Goal: Task Accomplishment & Management: Manage account settings

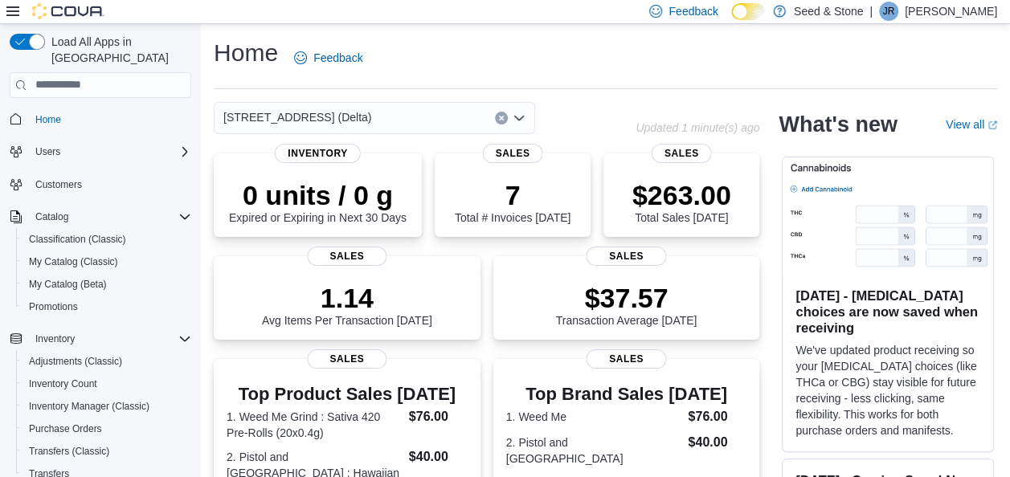
click at [373, 119] on div "[STREET_ADDRESS] (Delta)" at bounding box center [374, 118] width 321 height 32
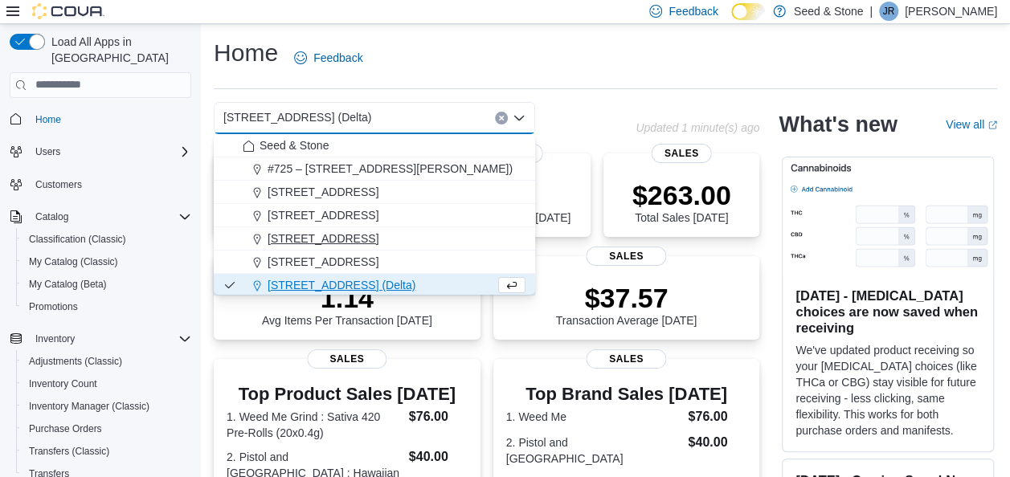
click at [359, 242] on span "[STREET_ADDRESS]" at bounding box center [322, 239] width 111 height 16
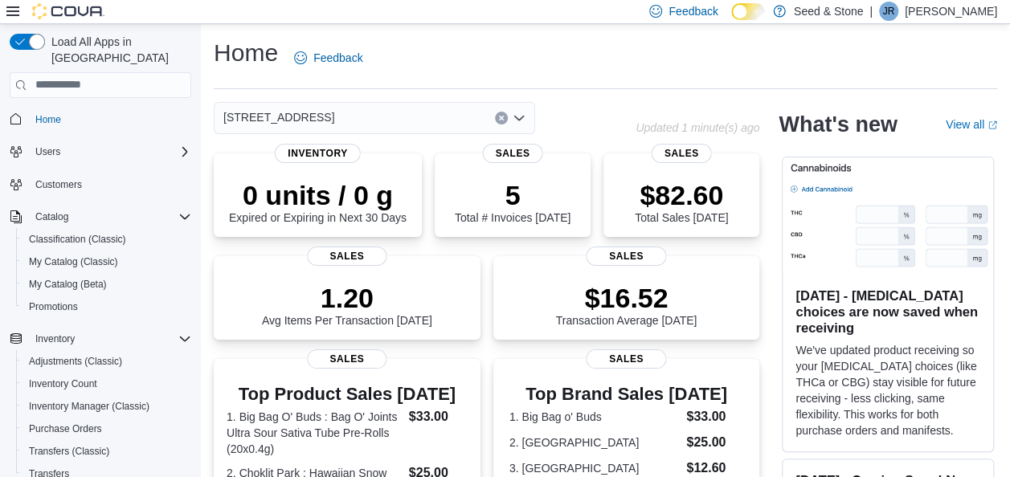
click at [414, 124] on div "[STREET_ADDRESS]" at bounding box center [374, 118] width 321 height 32
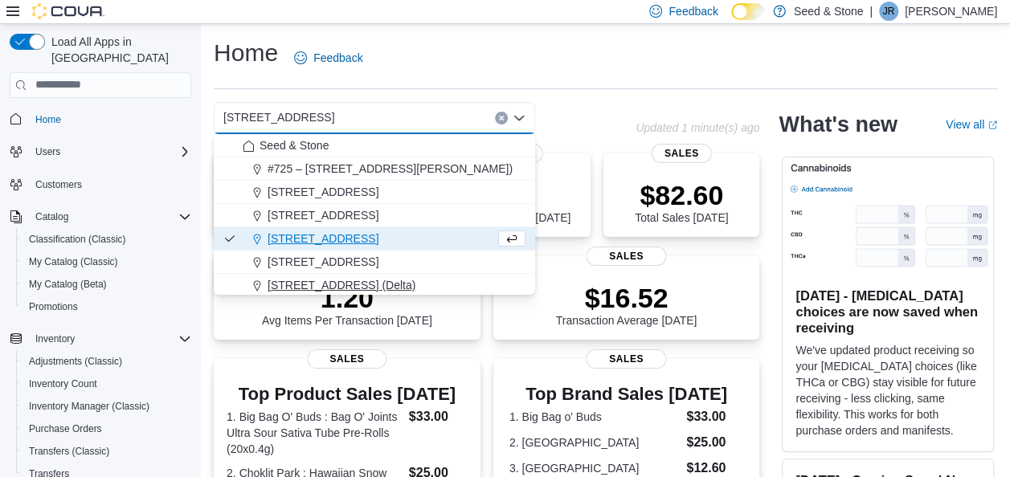
click at [360, 280] on span "[STREET_ADDRESS] (Delta)" at bounding box center [341, 285] width 148 height 16
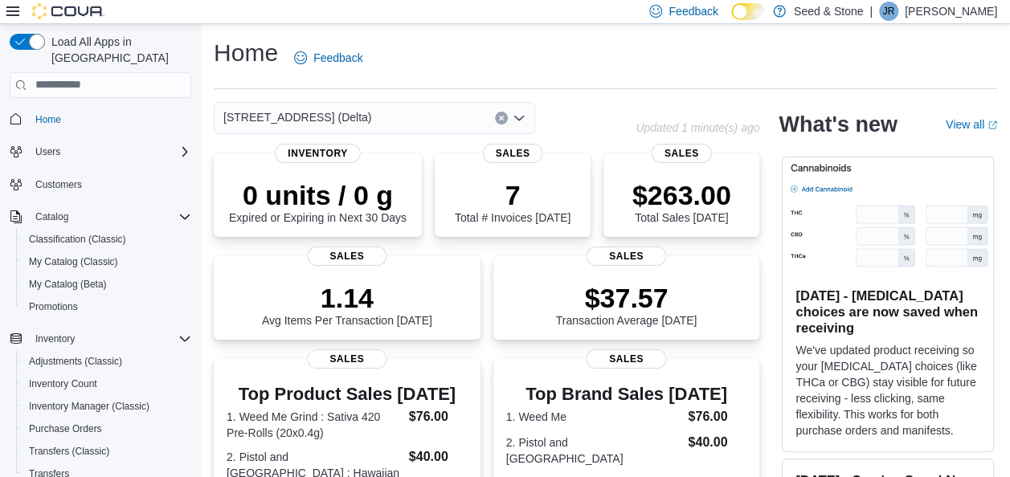
click at [447, 118] on div "[STREET_ADDRESS] (Delta)" at bounding box center [374, 118] width 321 height 32
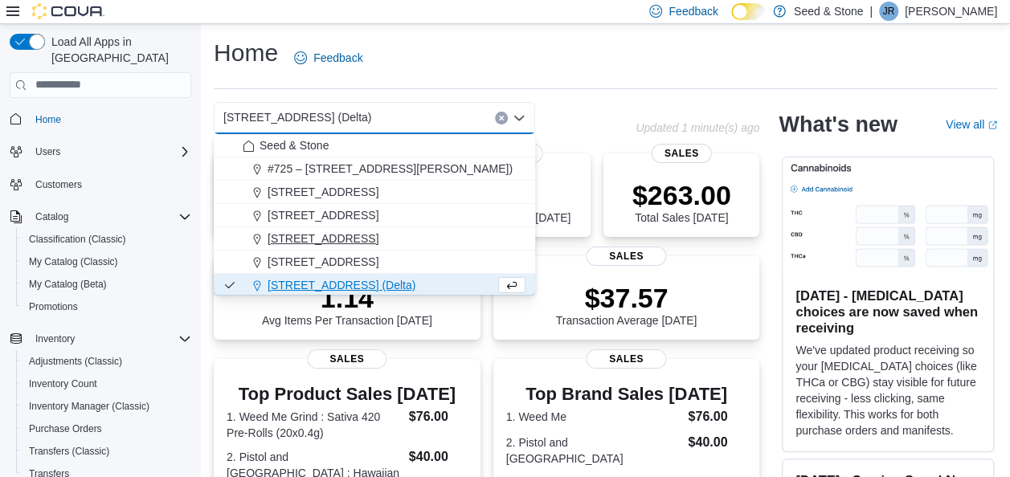
click at [378, 231] on span "[STREET_ADDRESS]" at bounding box center [322, 239] width 111 height 16
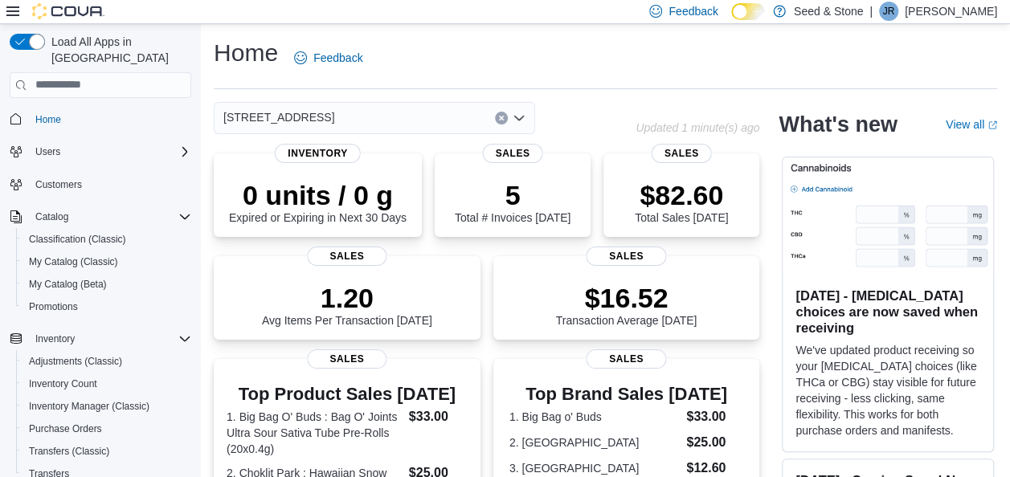
click at [419, 116] on div "[STREET_ADDRESS]" at bounding box center [374, 118] width 321 height 32
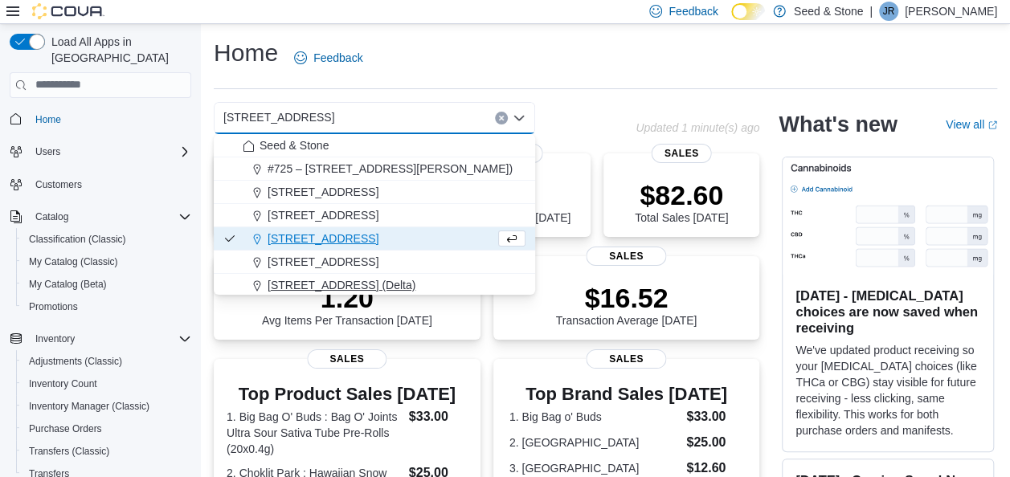
click at [373, 284] on span "[STREET_ADDRESS] (Delta)" at bounding box center [341, 285] width 148 height 16
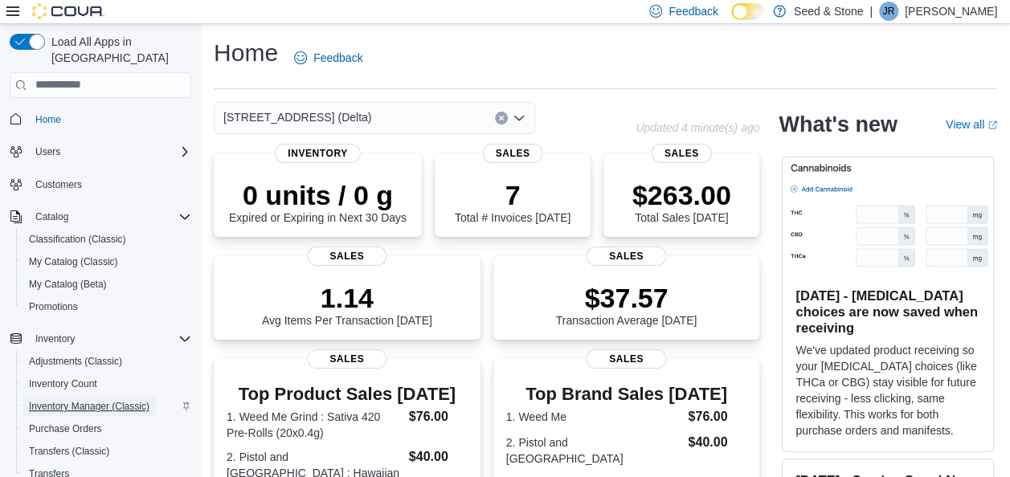
click at [75, 400] on span "Inventory Manager (Classic)" at bounding box center [89, 406] width 120 height 13
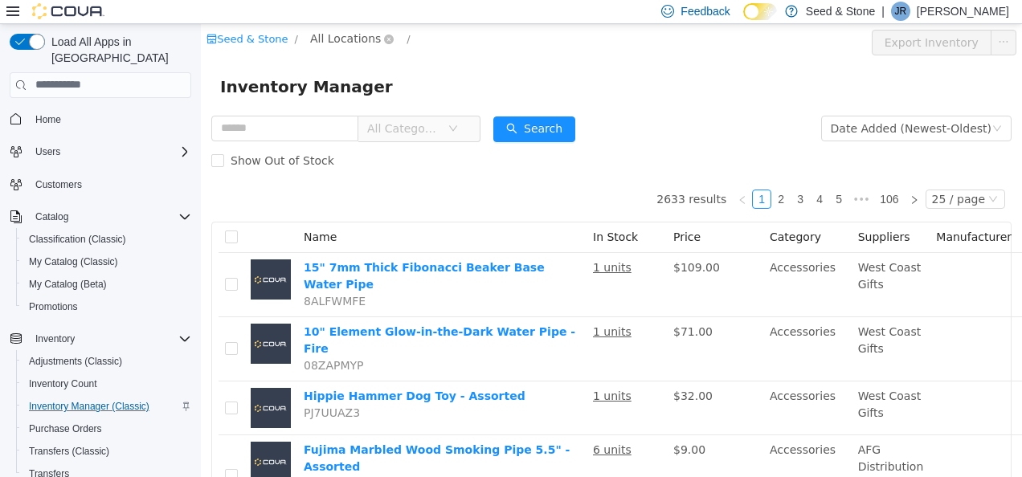
click at [321, 43] on span "All Locations" at bounding box center [345, 38] width 71 height 18
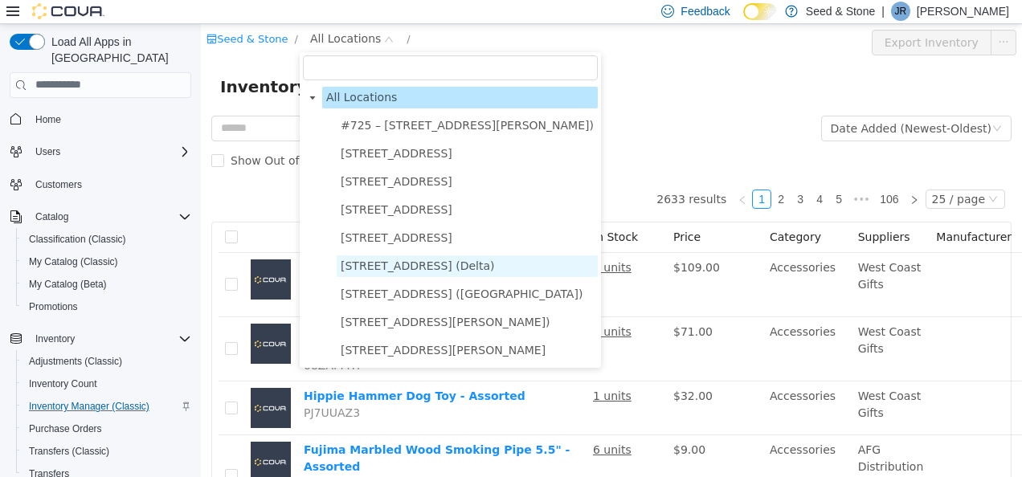
click at [406, 264] on span "[STREET_ADDRESS] (Delta)" at bounding box center [418, 265] width 154 height 13
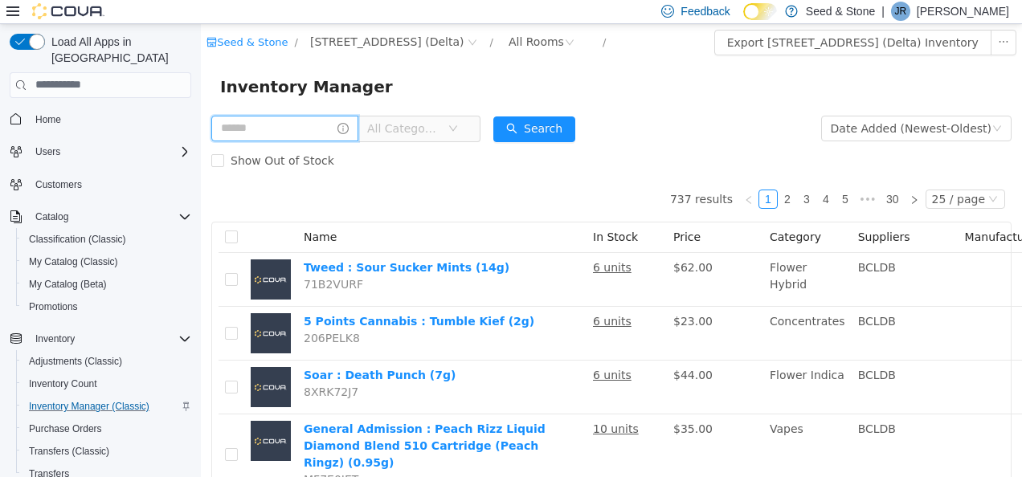
click at [315, 126] on input "text" at bounding box center [284, 128] width 147 height 26
type input "*******"
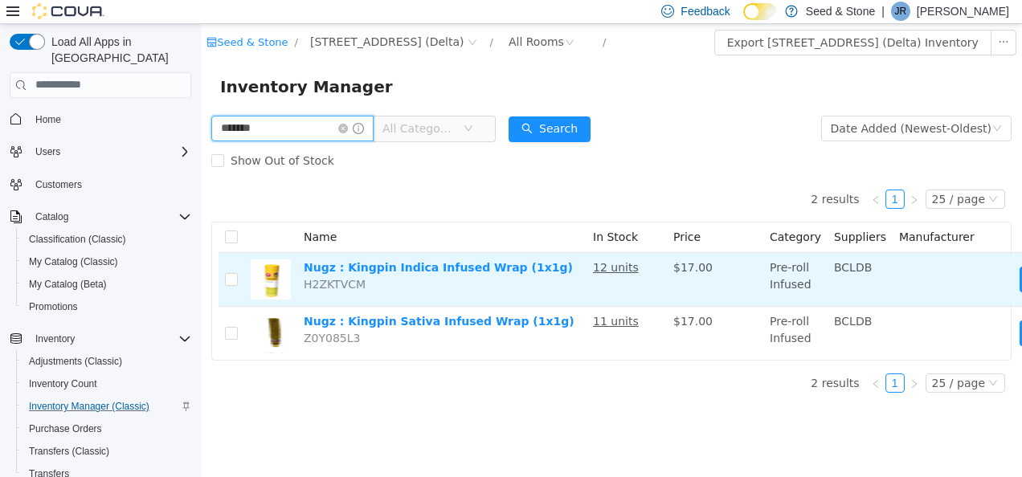
scroll to position [0, 106]
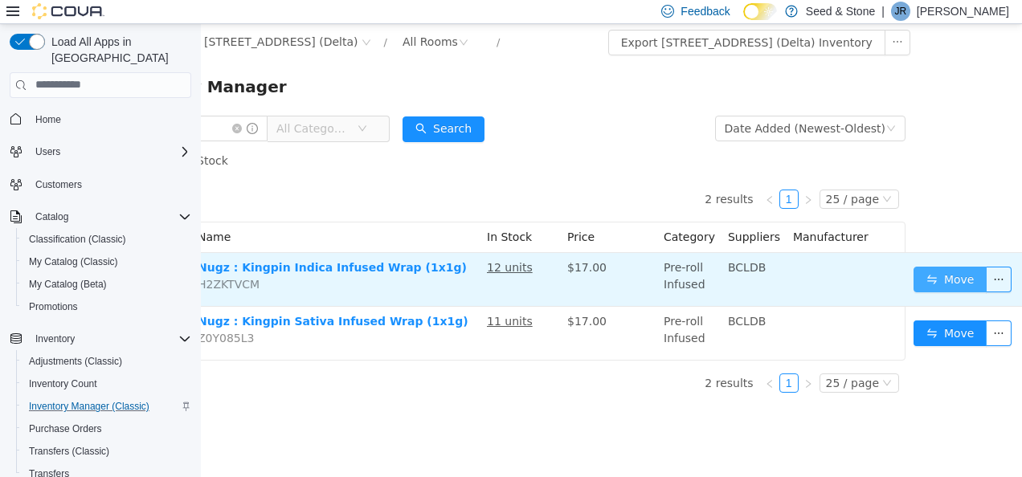
click at [927, 279] on button "Move" at bounding box center [950, 279] width 74 height 26
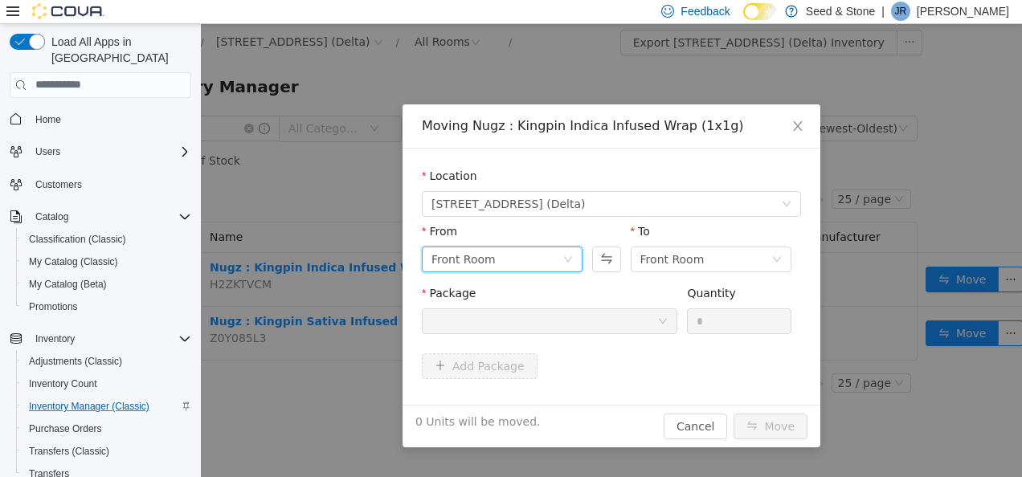
click at [521, 267] on div "Front Room" at bounding box center [496, 259] width 131 height 24
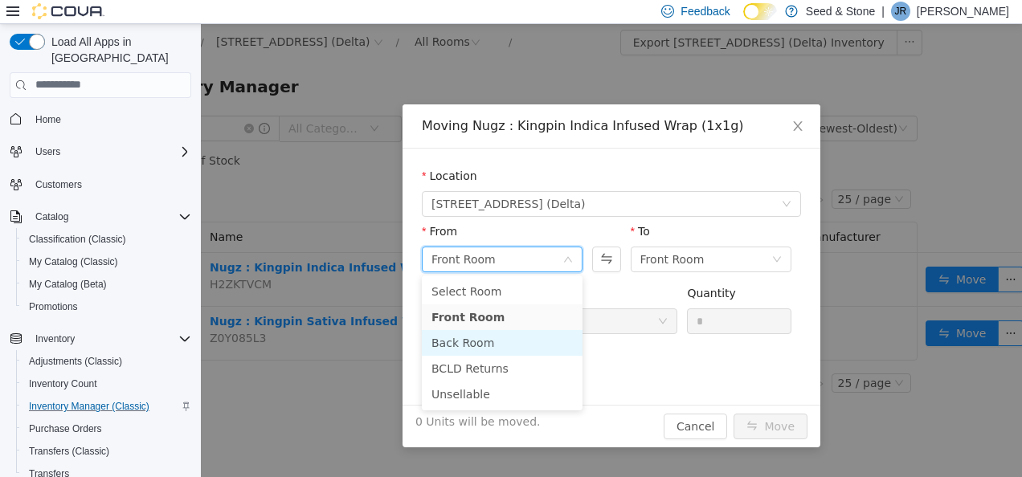
click at [485, 341] on li "Back Room" at bounding box center [502, 342] width 161 height 26
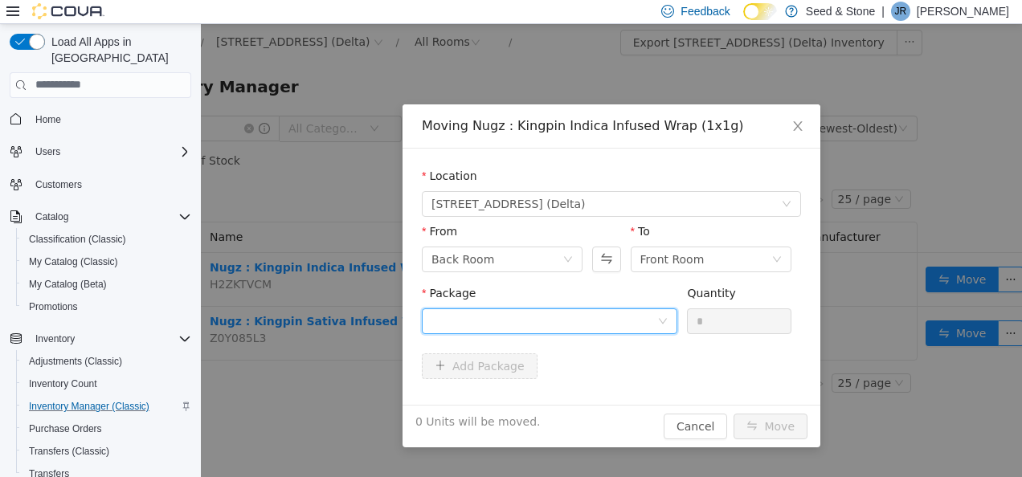
click at [607, 308] on div at bounding box center [544, 320] width 226 height 24
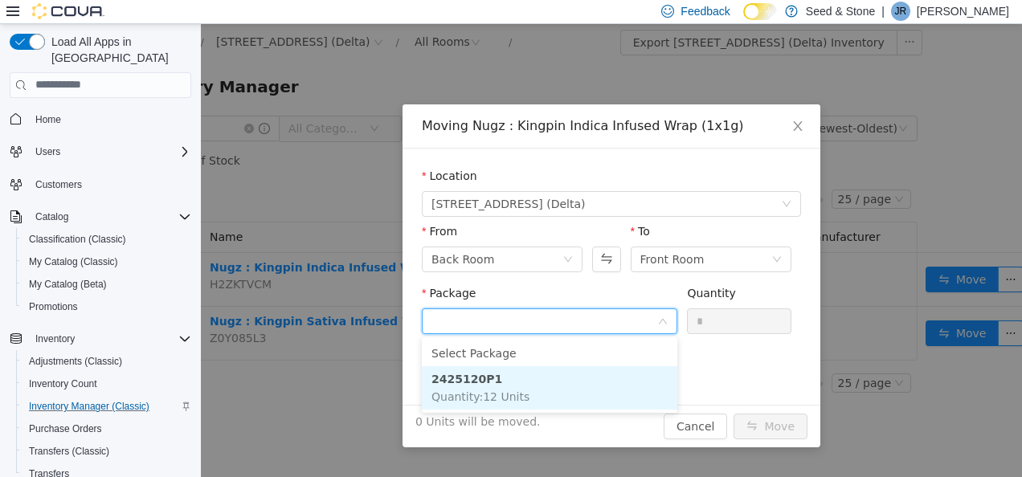
click at [544, 394] on li "2425120P1 Quantity : 12 Units" at bounding box center [549, 386] width 255 height 43
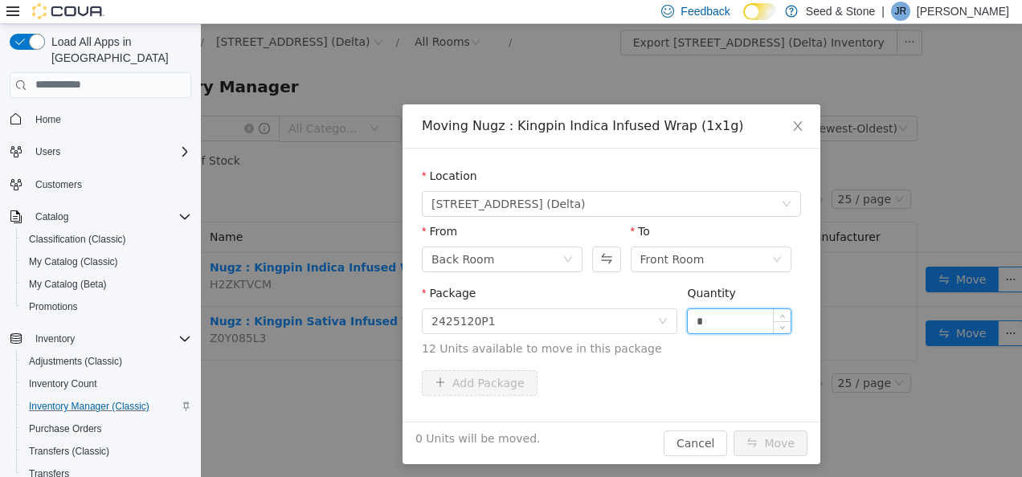
click at [724, 317] on input "*" at bounding box center [739, 320] width 103 height 24
type input "*"
click at [745, 439] on button "Move" at bounding box center [770, 443] width 74 height 26
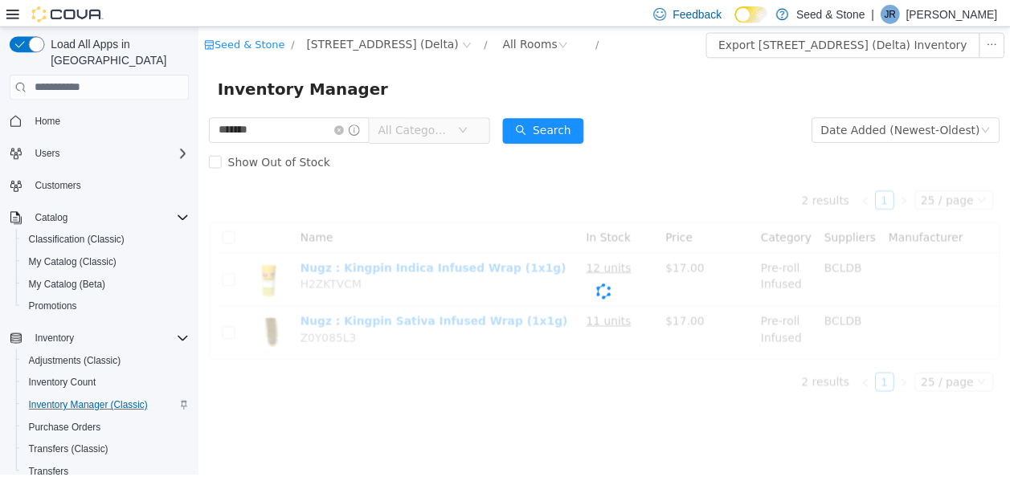
scroll to position [0, 0]
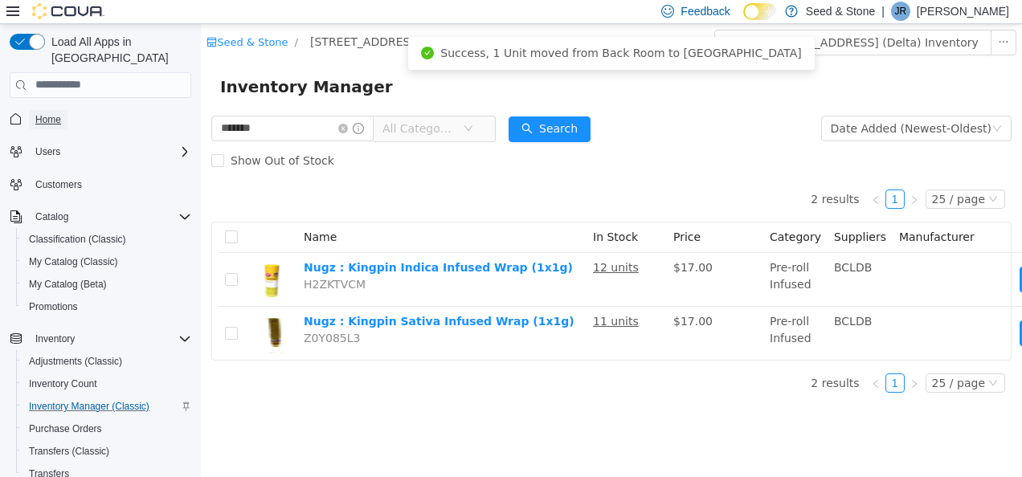
click at [58, 113] on span "Home" at bounding box center [48, 119] width 26 height 13
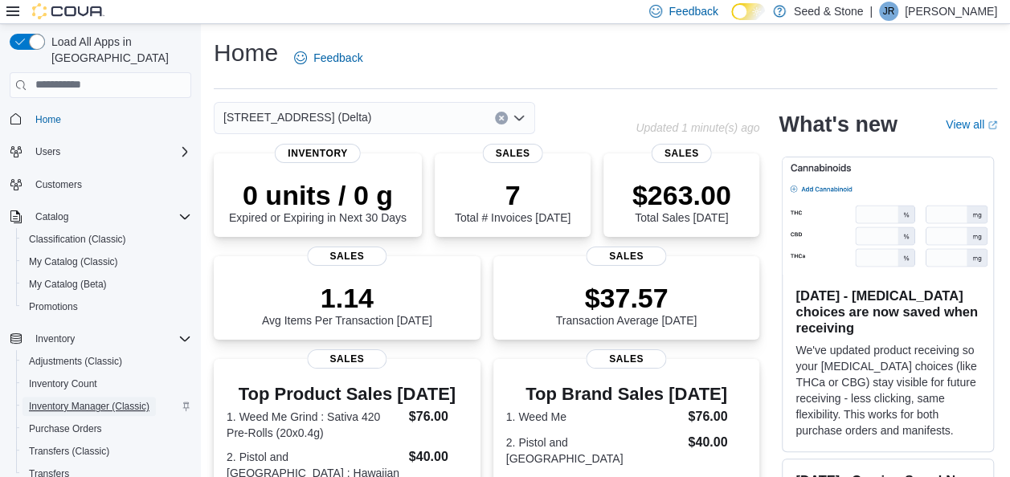
click at [87, 400] on span "Inventory Manager (Classic)" at bounding box center [89, 406] width 120 height 13
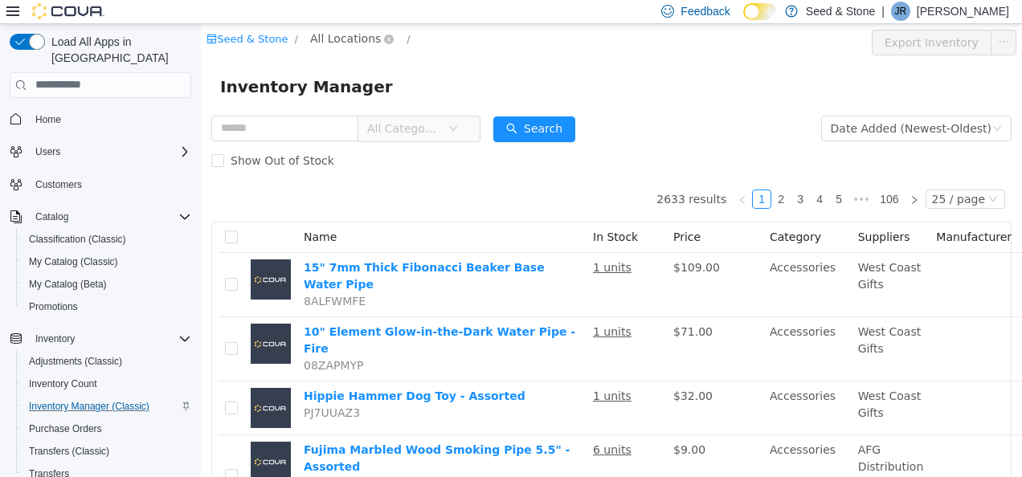
click at [336, 46] on span "All Locations" at bounding box center [345, 38] width 71 height 18
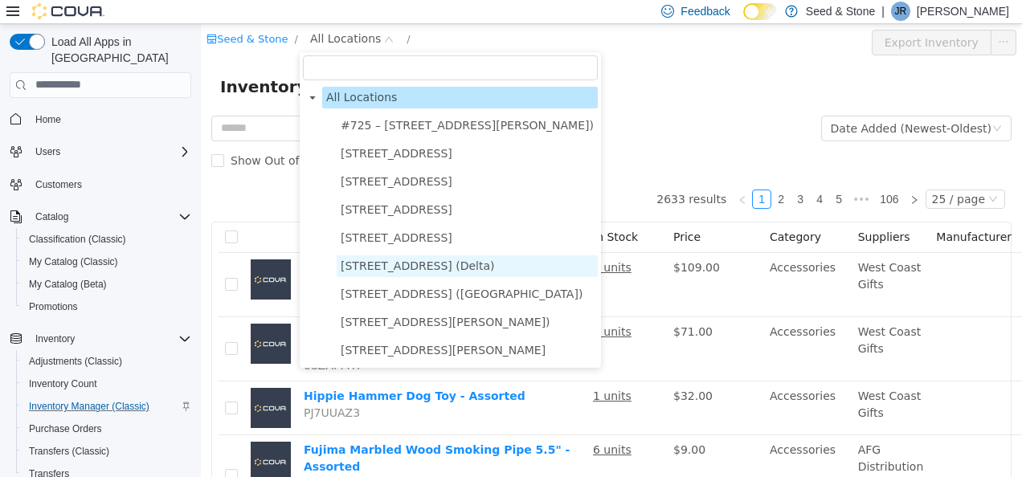
click at [437, 263] on span "[STREET_ADDRESS] (Delta)" at bounding box center [418, 265] width 154 height 13
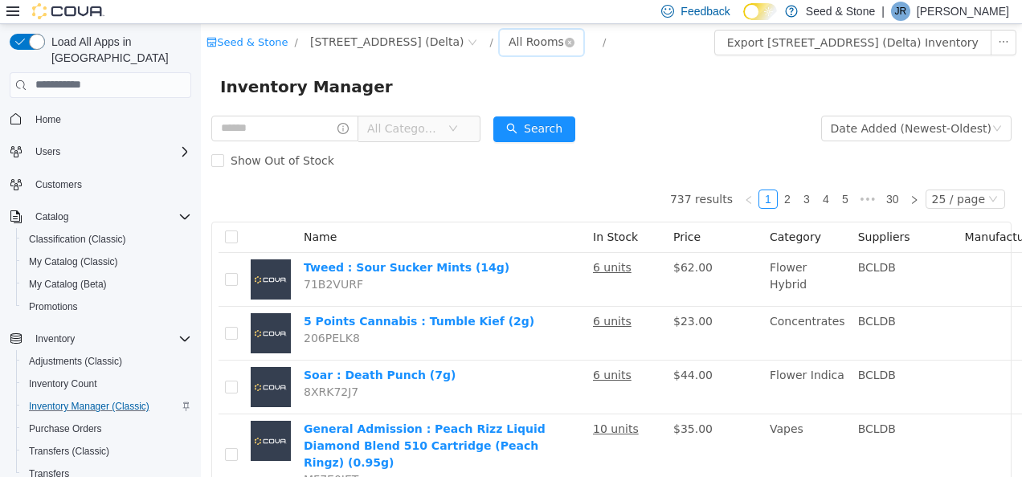
click at [508, 44] on div "All Rooms" at bounding box center [535, 41] width 55 height 24
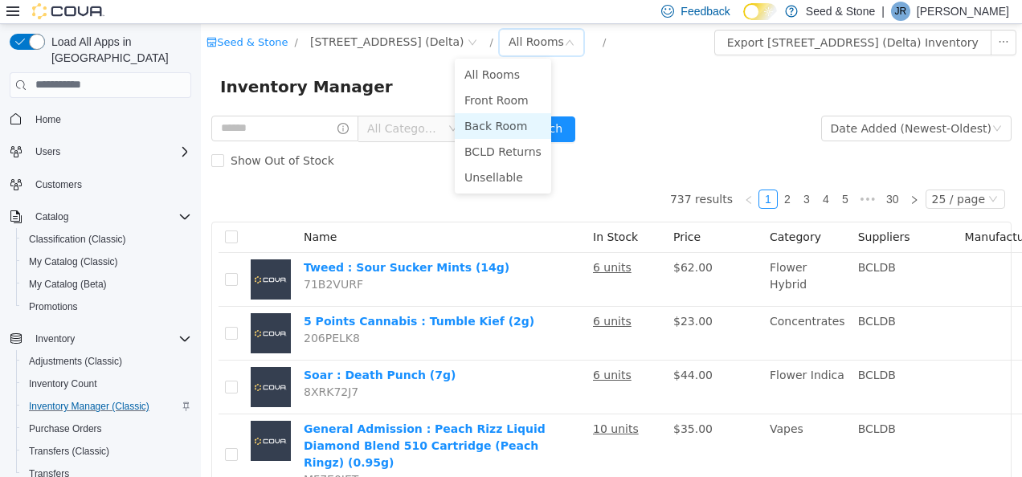
click at [496, 129] on li "Back Room" at bounding box center [503, 125] width 96 height 26
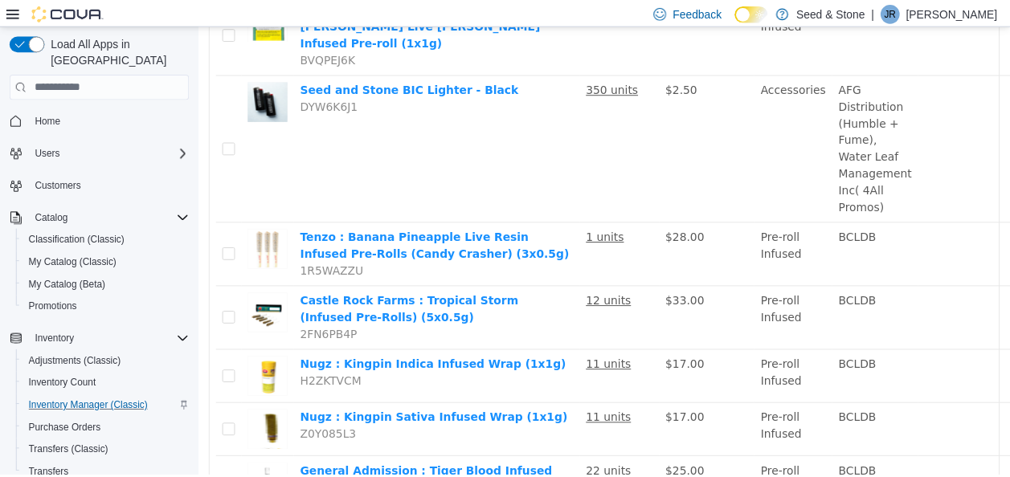
scroll to position [398, 0]
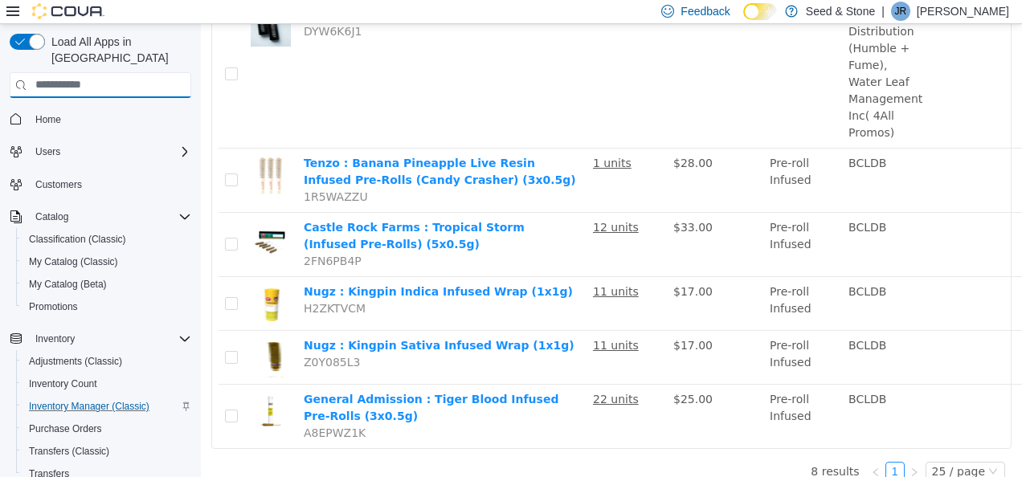
click at [50, 72] on input "search" at bounding box center [101, 85] width 182 height 26
click at [39, 113] on span "Home" at bounding box center [48, 119] width 26 height 13
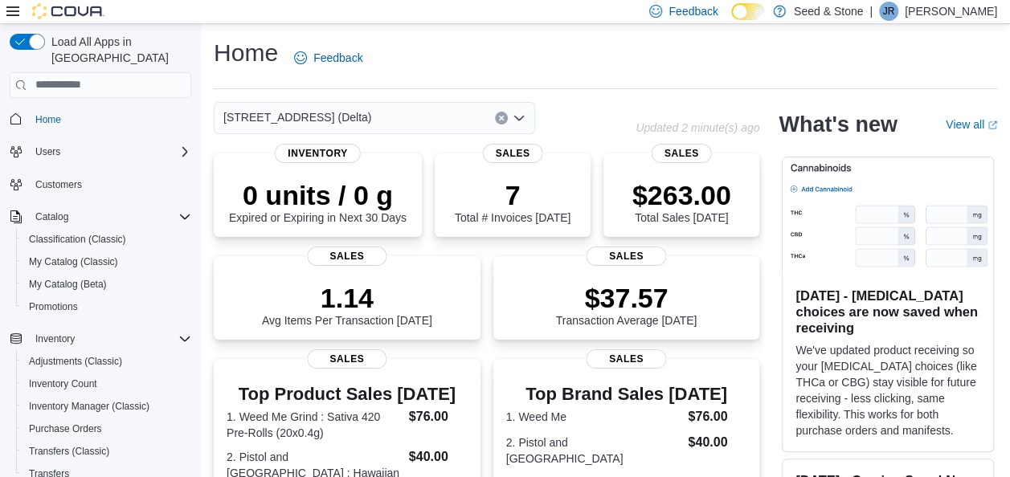
click at [411, 120] on div "[STREET_ADDRESS] (Delta)" at bounding box center [374, 118] width 321 height 32
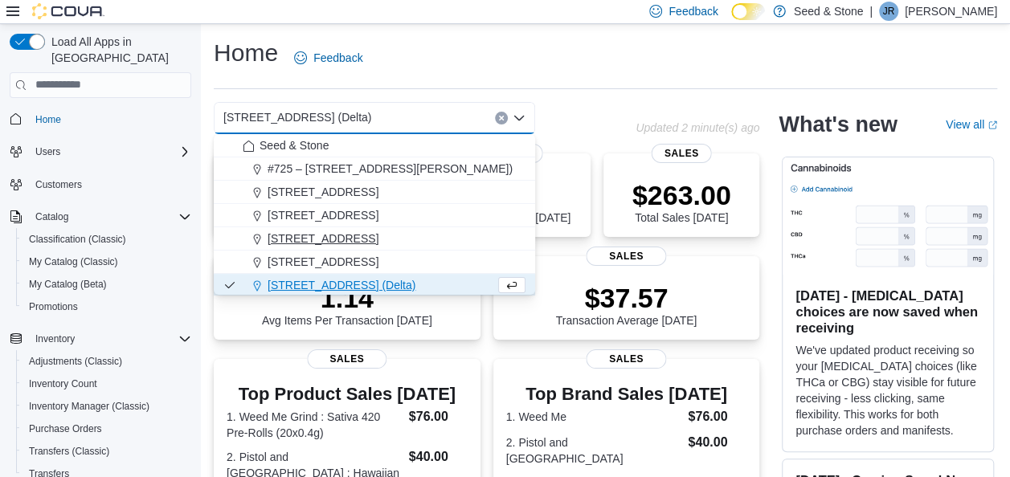
click at [378, 236] on span "[STREET_ADDRESS]" at bounding box center [322, 239] width 111 height 16
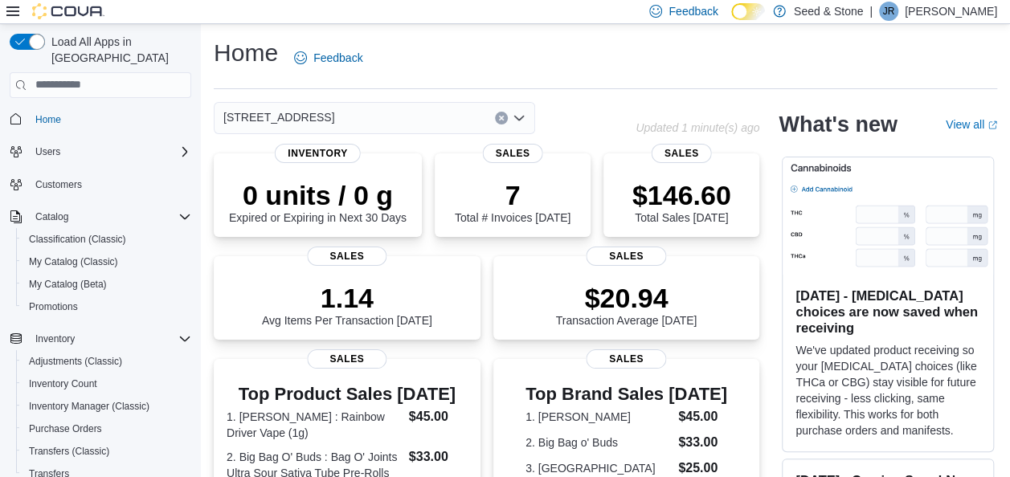
click at [395, 120] on div "[STREET_ADDRESS]" at bounding box center [374, 118] width 321 height 32
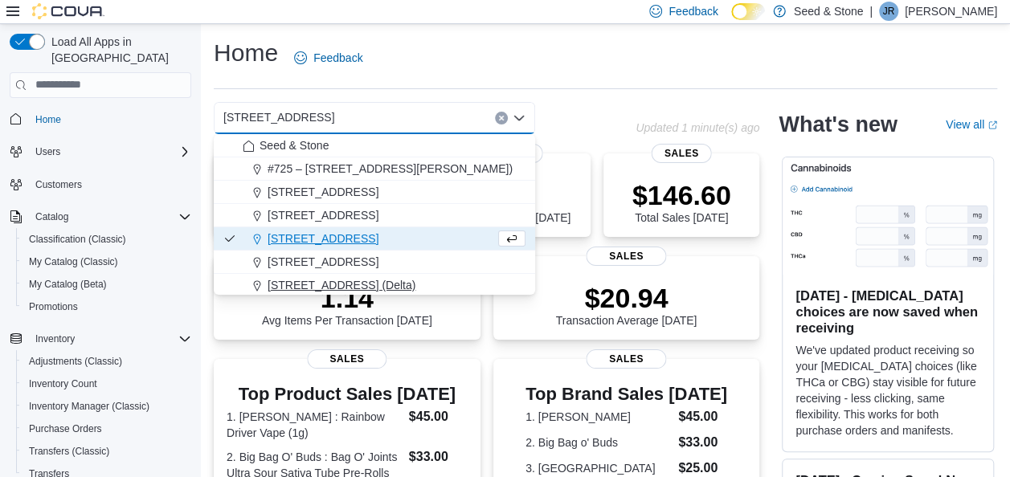
click at [350, 276] on button "[STREET_ADDRESS] (Delta)" at bounding box center [374, 285] width 321 height 23
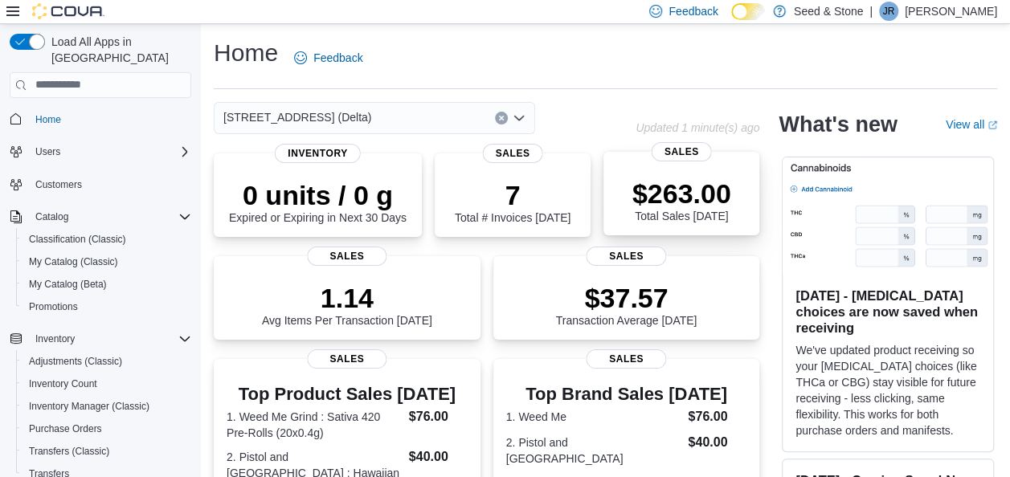
click at [722, 214] on div "$263.00 Total Sales Today" at bounding box center [681, 199] width 99 height 45
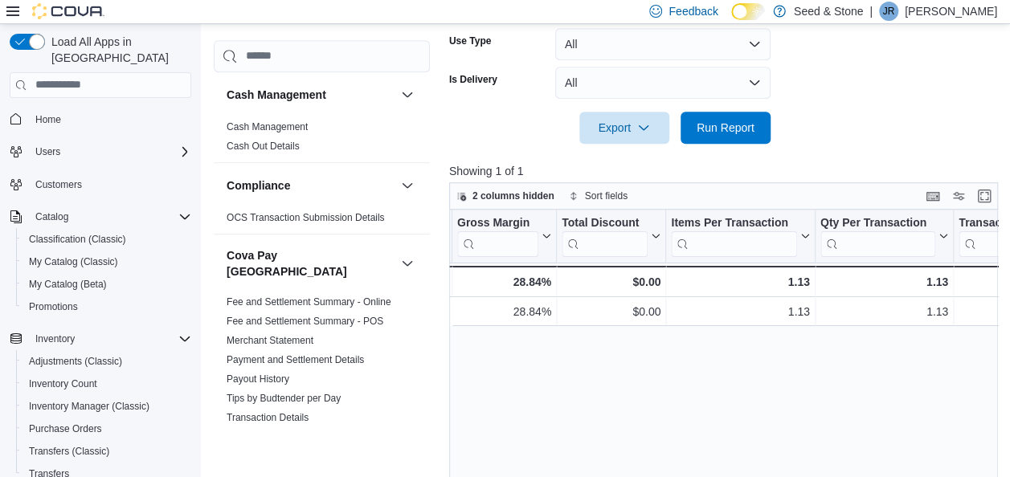
scroll to position [0, 1254]
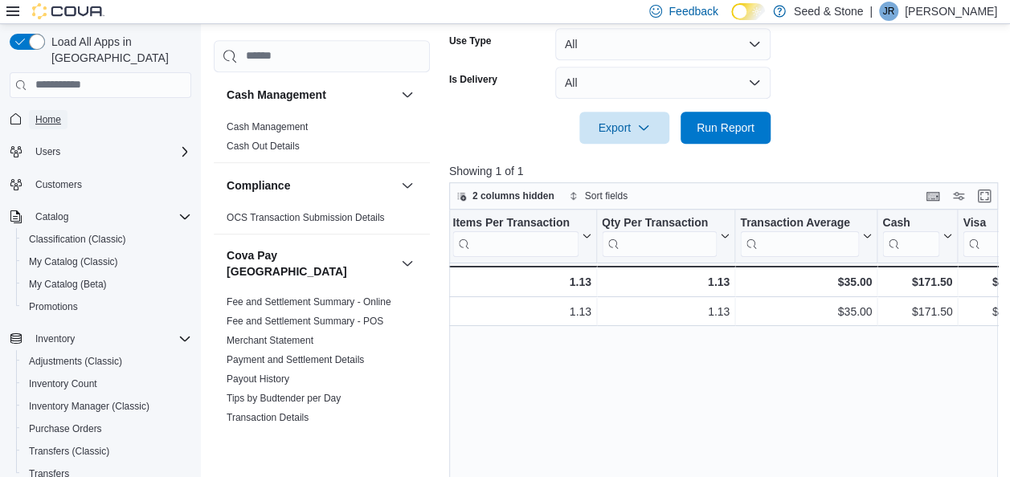
click at [43, 113] on span "Home" at bounding box center [48, 119] width 26 height 13
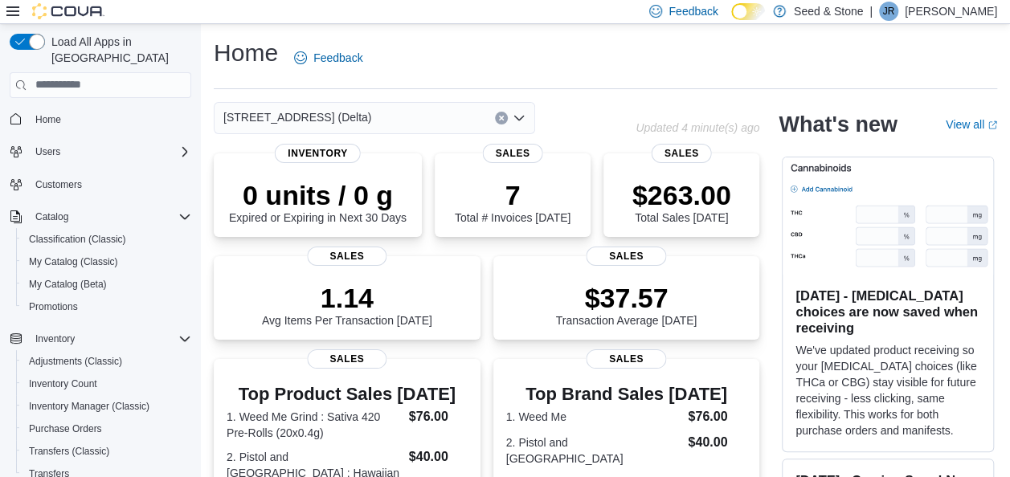
click at [376, 114] on div "[STREET_ADDRESS] (Delta)" at bounding box center [374, 118] width 321 height 32
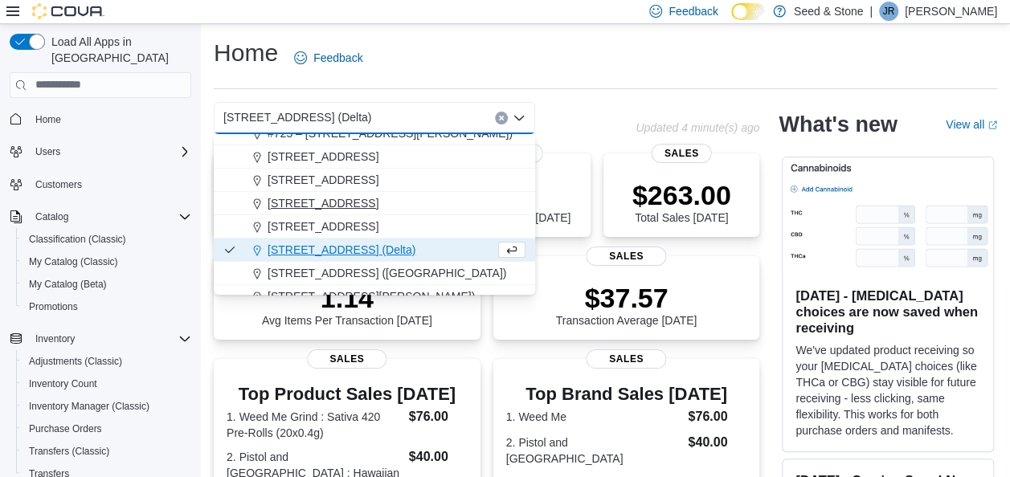
scroll to position [36, 0]
click at [292, 267] on span "616 Fort St. (Bay Centre)" at bounding box center [386, 272] width 239 height 16
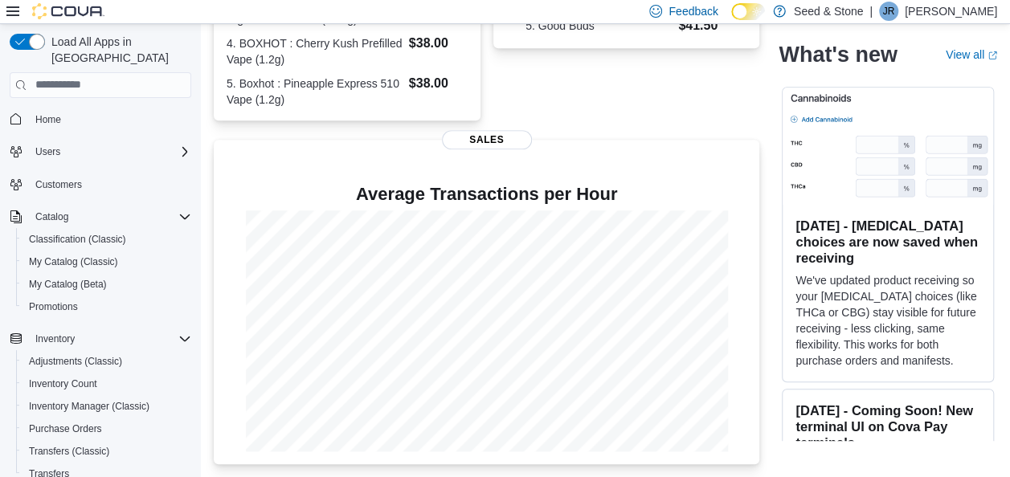
scroll to position [0, 0]
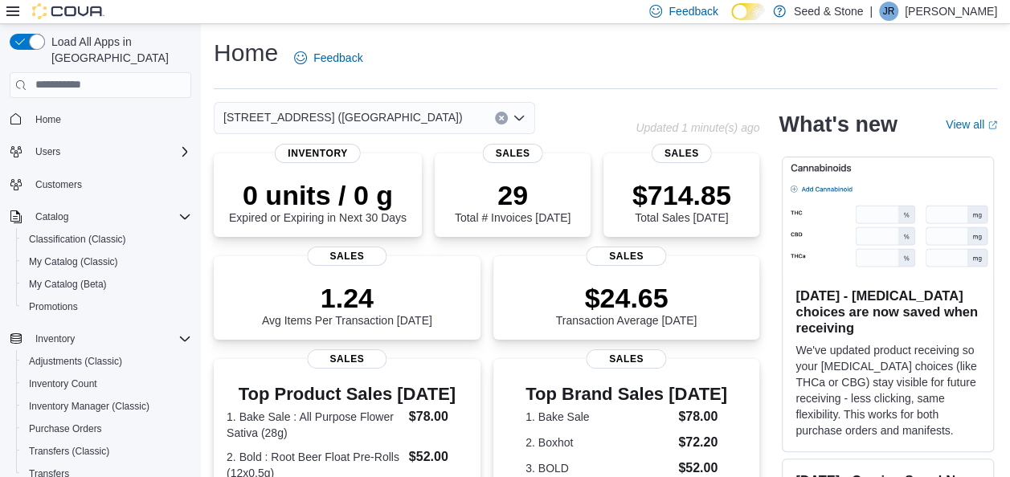
click at [402, 114] on div "616 Fort St. (Bay Centre)" at bounding box center [374, 118] width 321 height 32
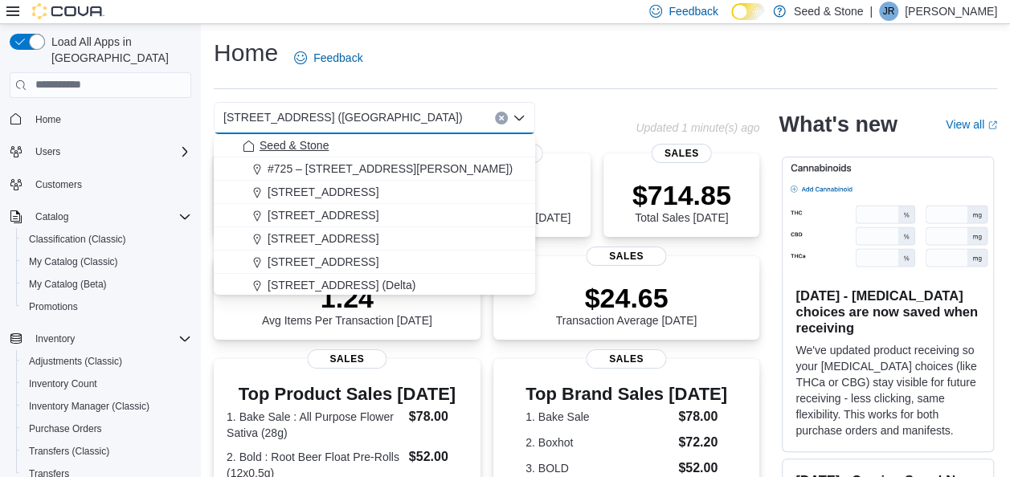
click at [312, 146] on span "Seed & Stone" at bounding box center [293, 145] width 69 height 16
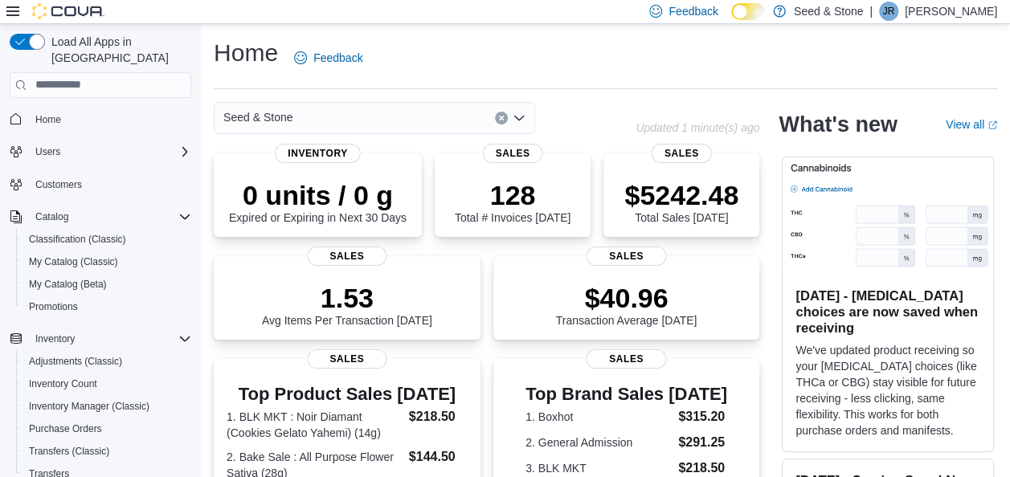
click at [398, 118] on div "Seed & Stone Combo box. Selected. Seed & Stone. Press Backspace to delete Seed …" at bounding box center [374, 118] width 321 height 32
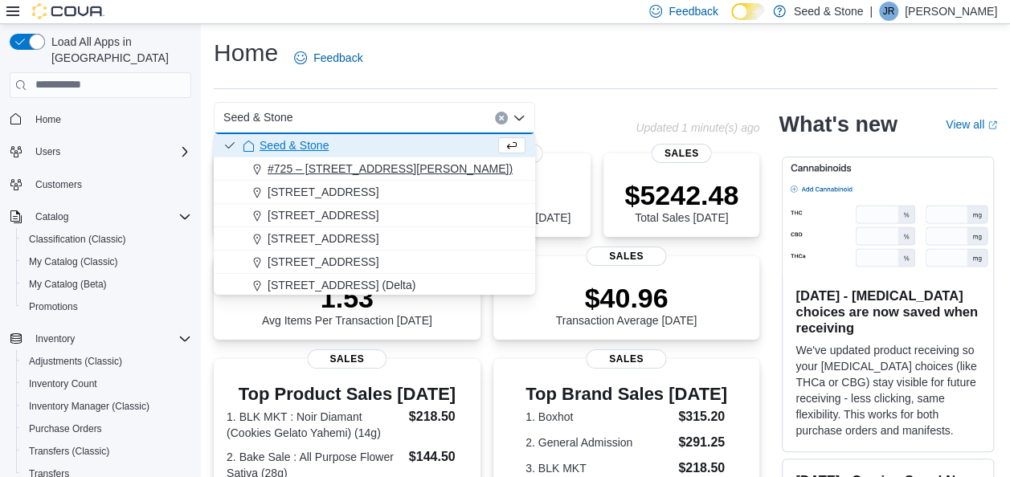
click at [364, 170] on span "#725 – 19800 Lougheed Hwy (Pitt Meadows)" at bounding box center [389, 169] width 245 height 16
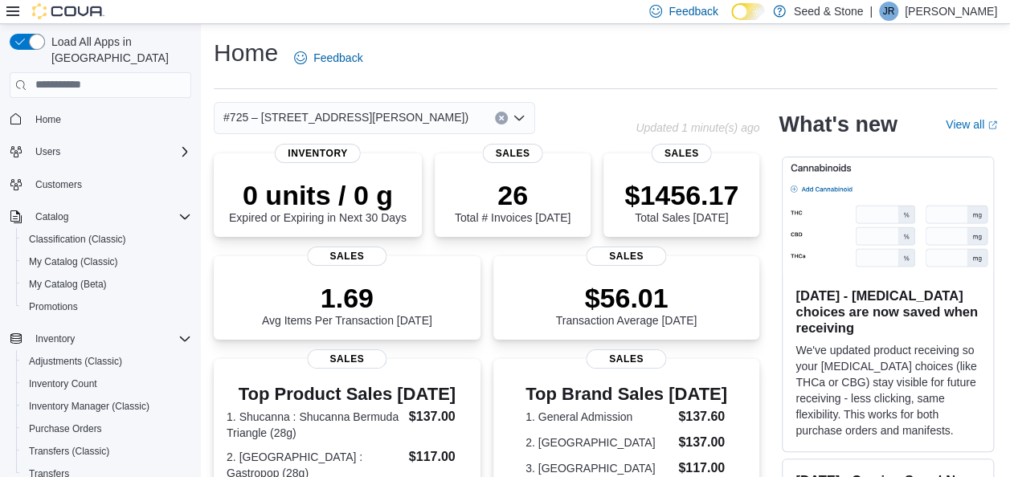
click at [373, 124] on span "#725 – 19800 Lougheed Hwy (Pitt Meadows)" at bounding box center [345, 117] width 245 height 19
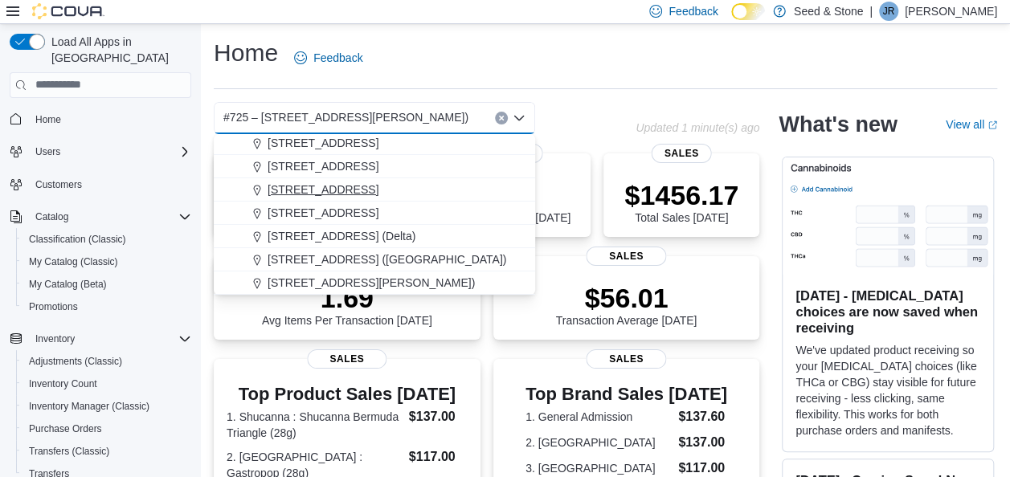
scroll to position [51, 0]
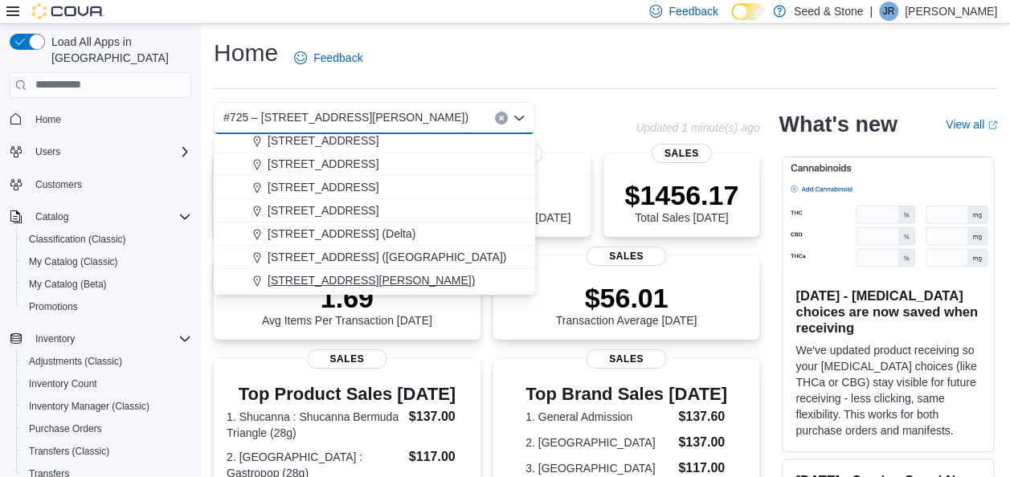
click at [344, 270] on button "8050 Lickman Road # 103 (Chilliwack)" at bounding box center [374, 280] width 321 height 23
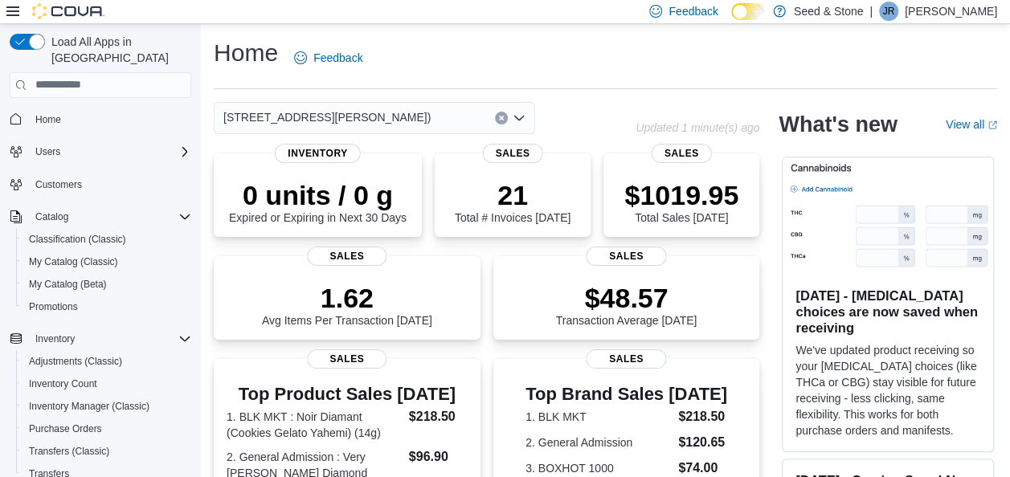
click at [440, 112] on div "8050 Lickman Road # 103 (Chilliwack) Combo box. Selected. 8050 Lickman Road # 1…" at bounding box center [374, 118] width 321 height 32
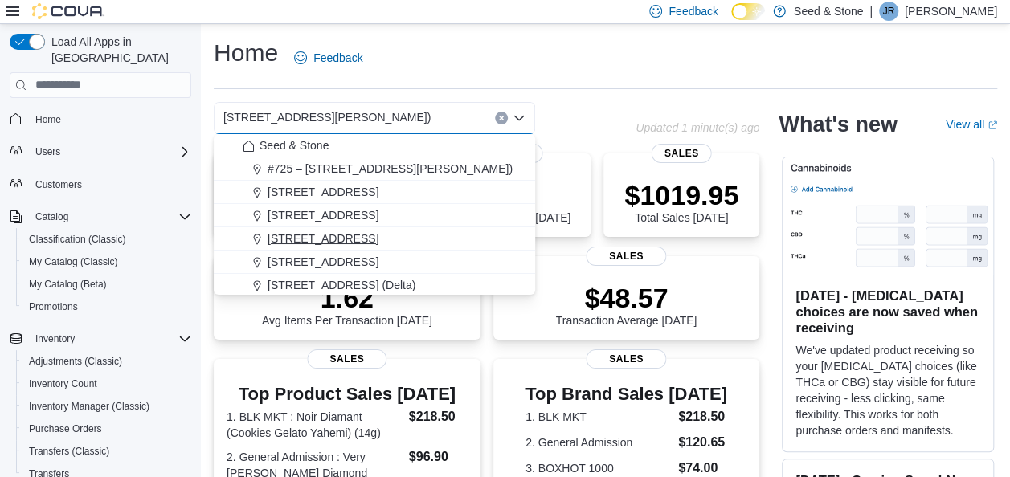
scroll to position [72, 0]
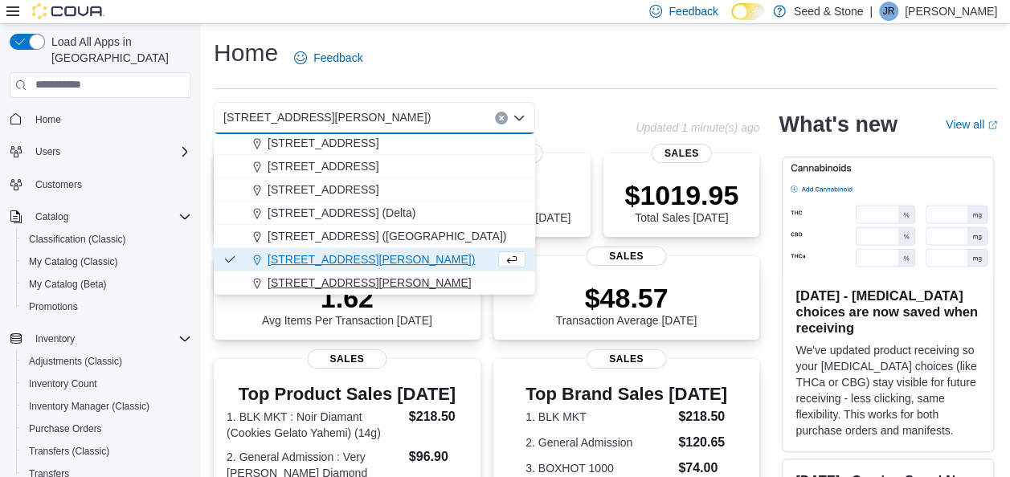
click at [337, 275] on span "901 Gordon St." at bounding box center [369, 283] width 204 height 16
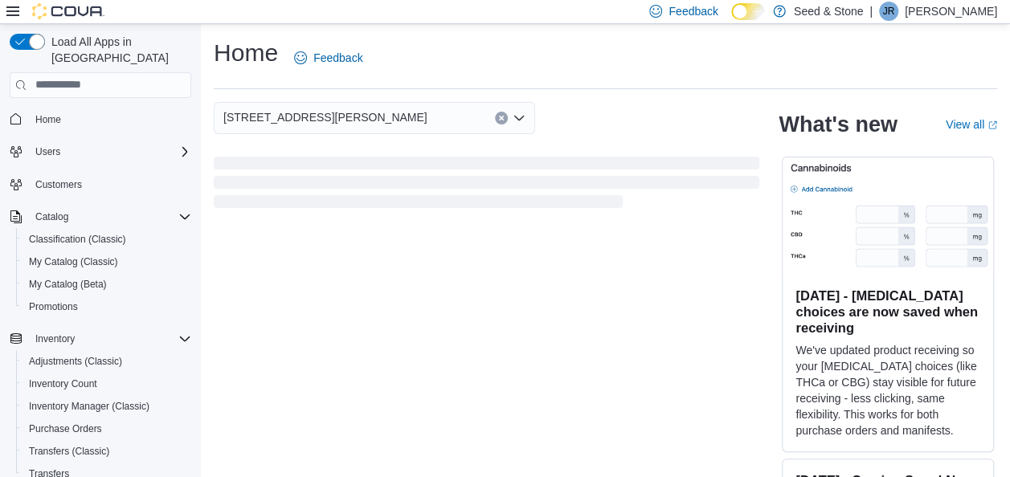
click at [410, 117] on div "901 Gordon St." at bounding box center [374, 118] width 321 height 32
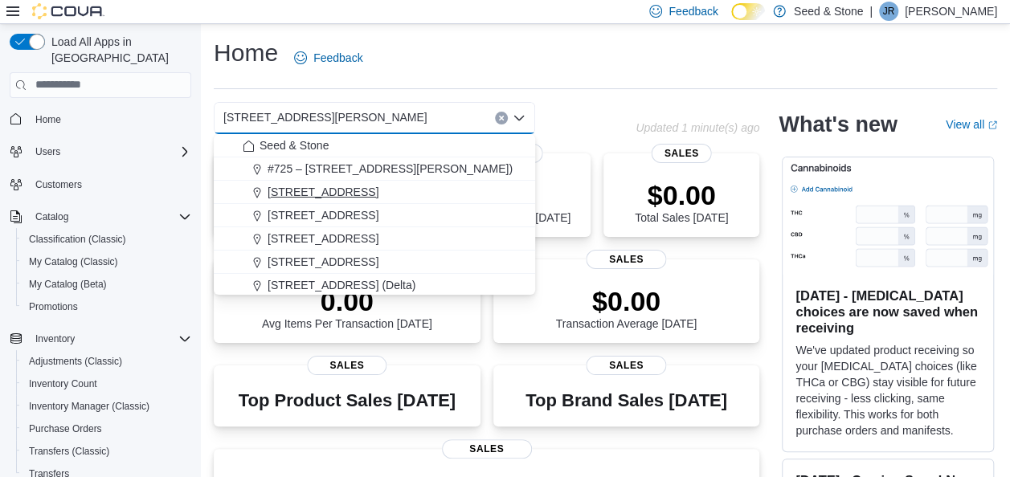
click at [324, 194] on span "1502 Admirals Road" at bounding box center [322, 192] width 111 height 16
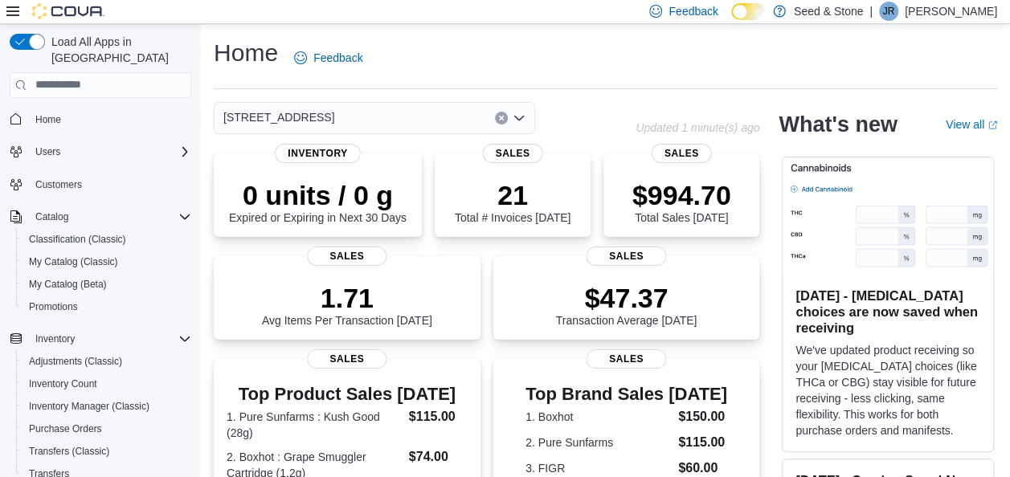
click at [379, 120] on div "1502 Admirals Road" at bounding box center [374, 118] width 321 height 32
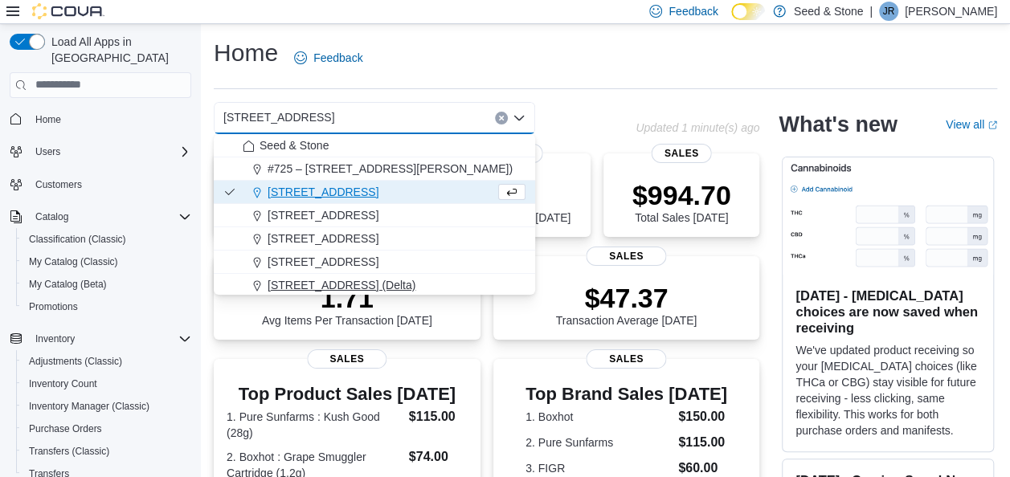
click at [370, 284] on span "[STREET_ADDRESS] (Delta)" at bounding box center [341, 285] width 148 height 16
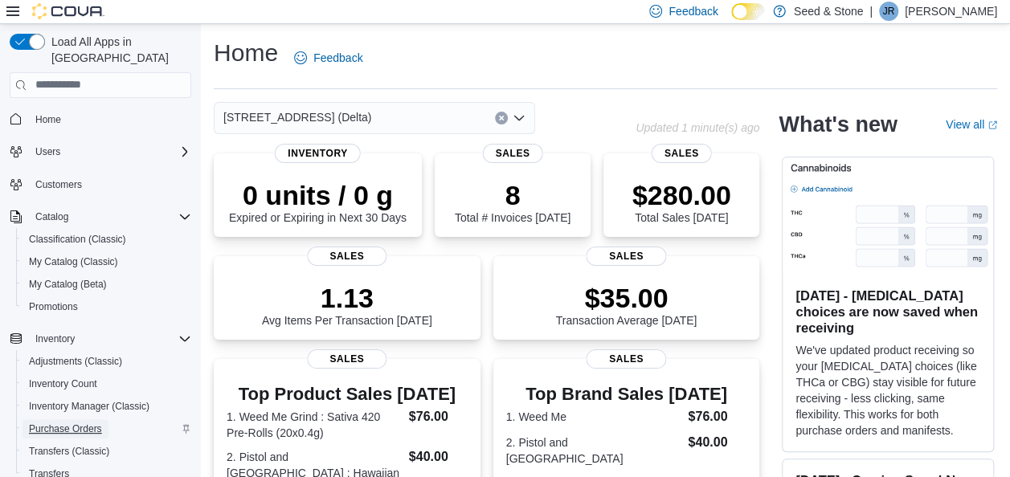
click at [67, 422] on span "Purchase Orders" at bounding box center [65, 428] width 73 height 13
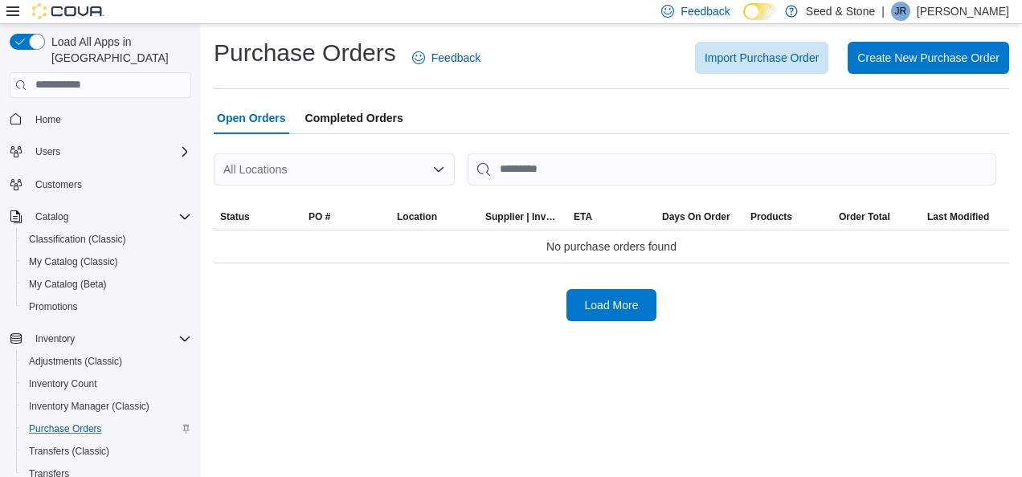
click at [410, 162] on div "All Locations" at bounding box center [334, 169] width 241 height 32
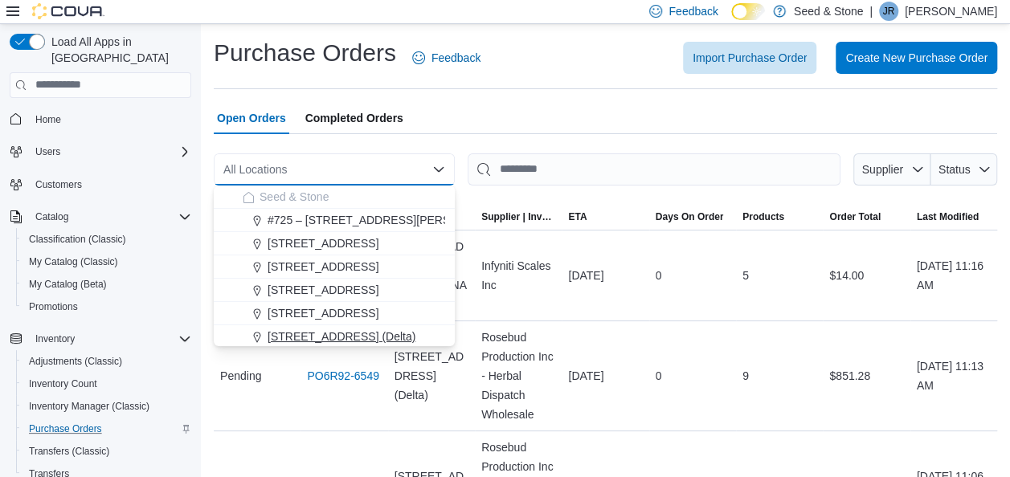
click at [323, 334] on span "[STREET_ADDRESS] (Delta)" at bounding box center [341, 336] width 148 height 16
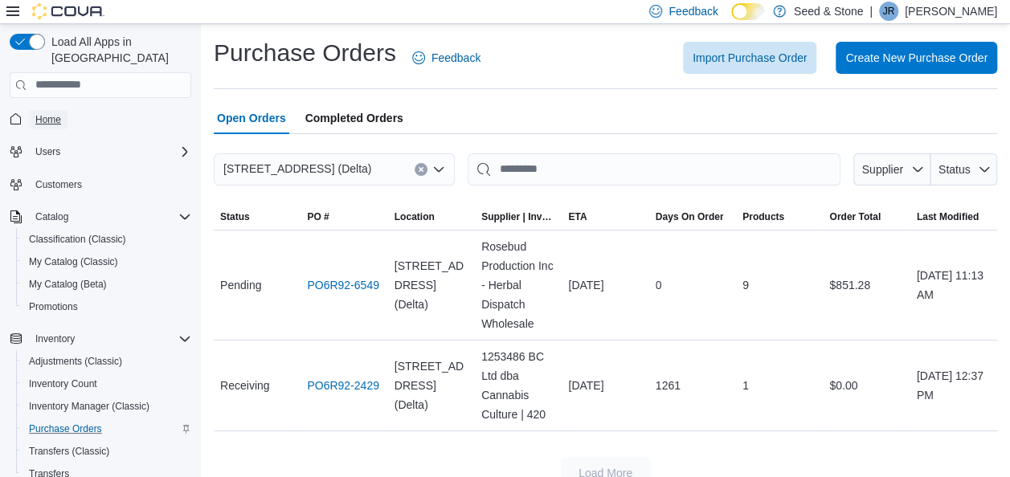
click at [36, 113] on span "Home" at bounding box center [48, 119] width 26 height 13
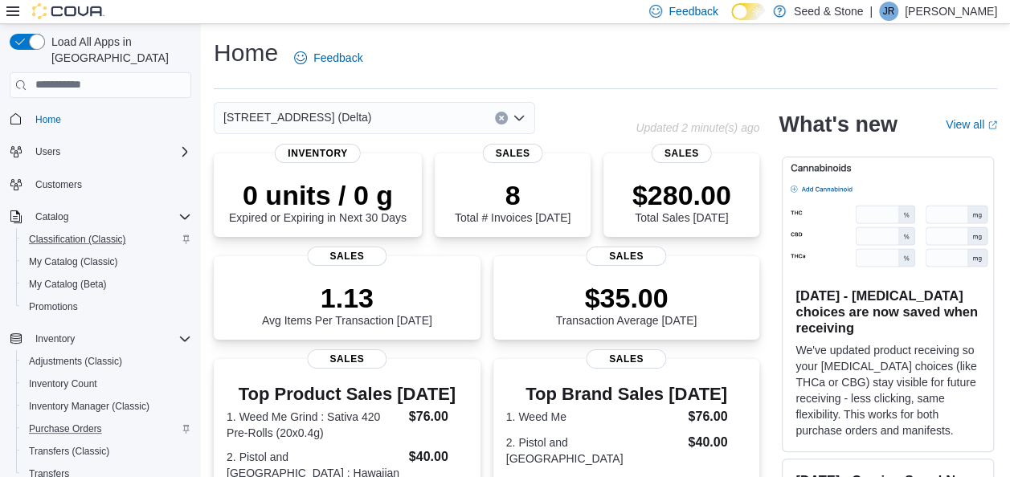
scroll to position [188, 0]
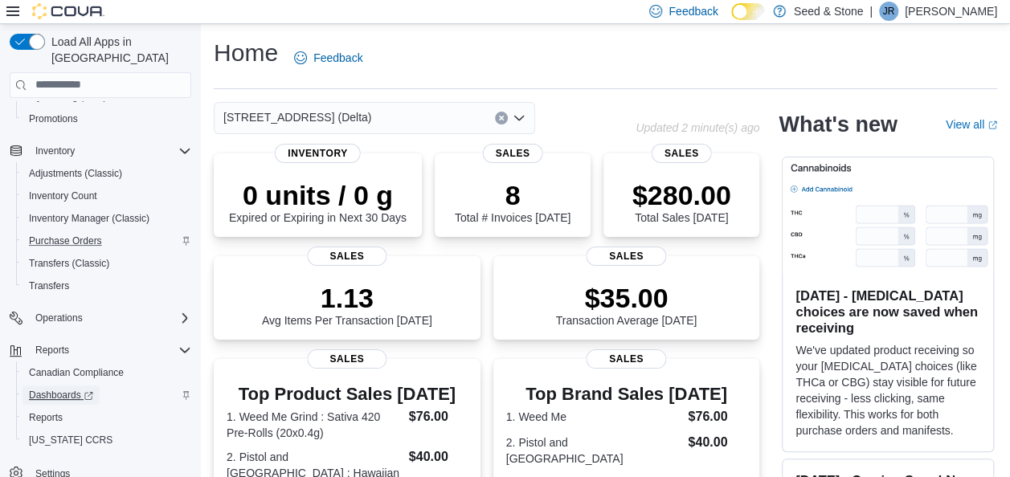
click at [53, 389] on span "Dashboards" at bounding box center [61, 395] width 64 height 13
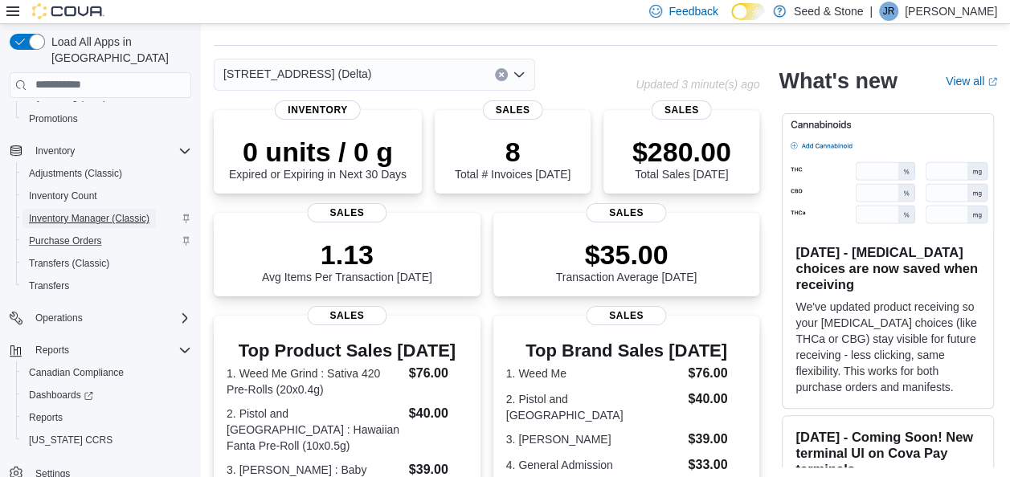
click at [82, 212] on span "Inventory Manager (Classic)" at bounding box center [89, 218] width 120 height 13
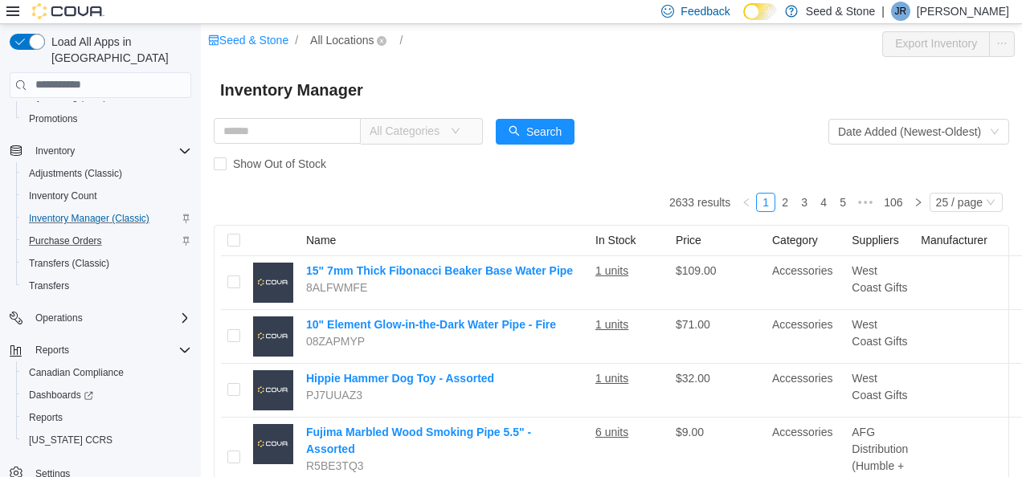
click at [348, 41] on span "All Locations" at bounding box center [341, 40] width 63 height 18
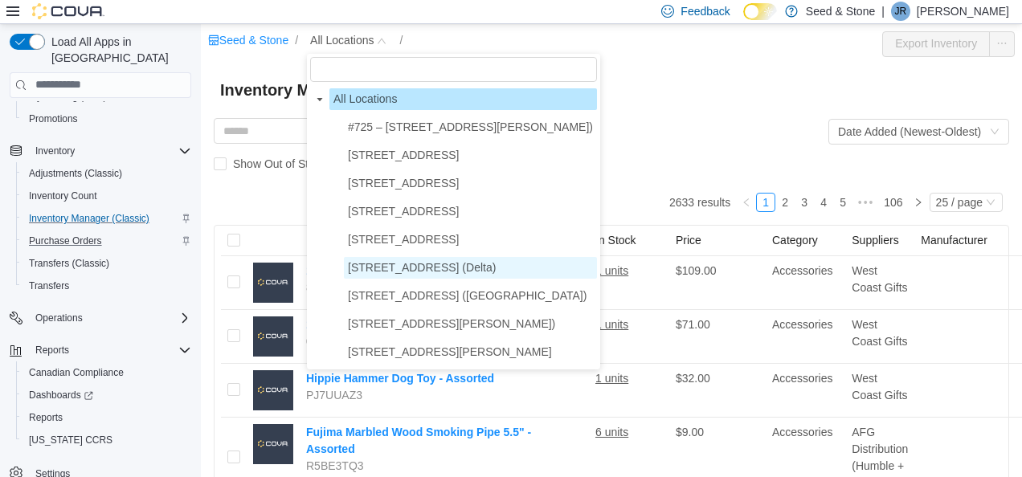
click at [460, 263] on span "[STREET_ADDRESS] (Delta)" at bounding box center [422, 266] width 148 height 13
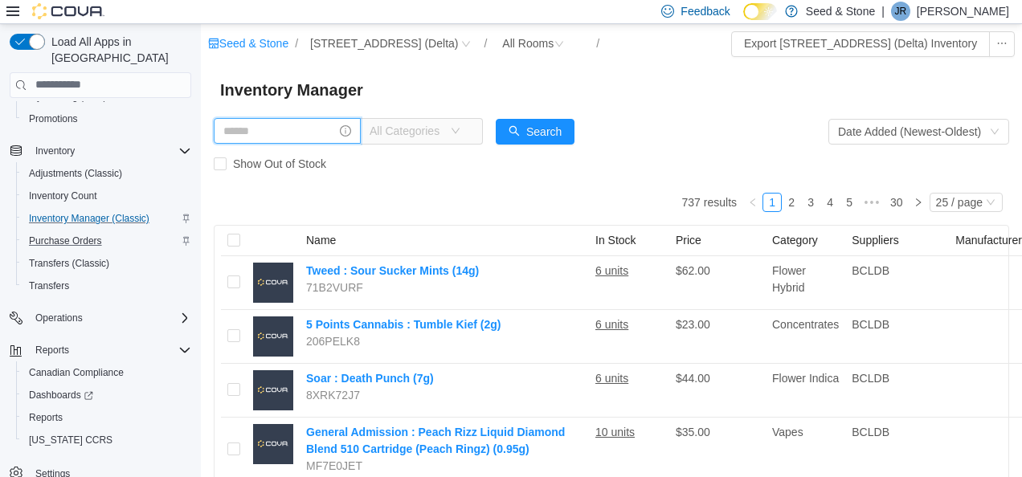
click at [316, 133] on input "text" at bounding box center [287, 130] width 147 height 26
type input "*******"
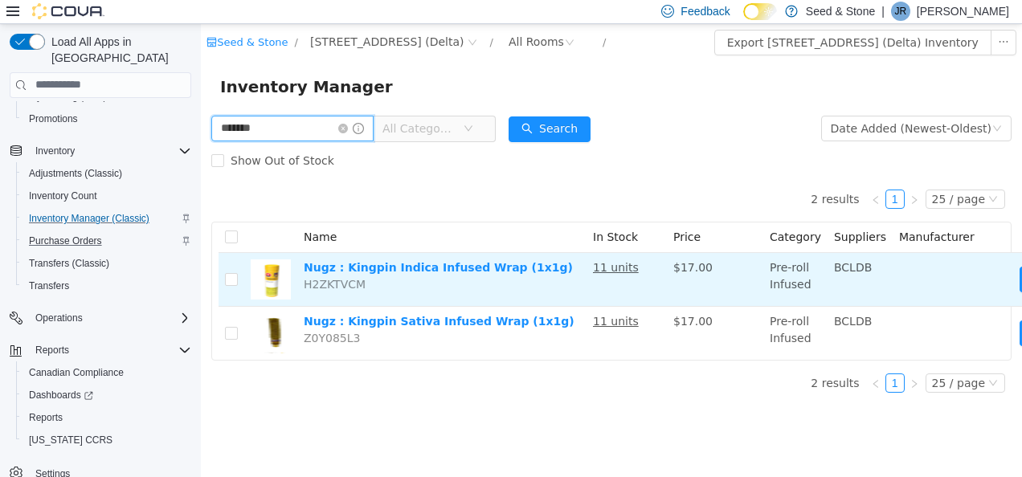
scroll to position [0, 106]
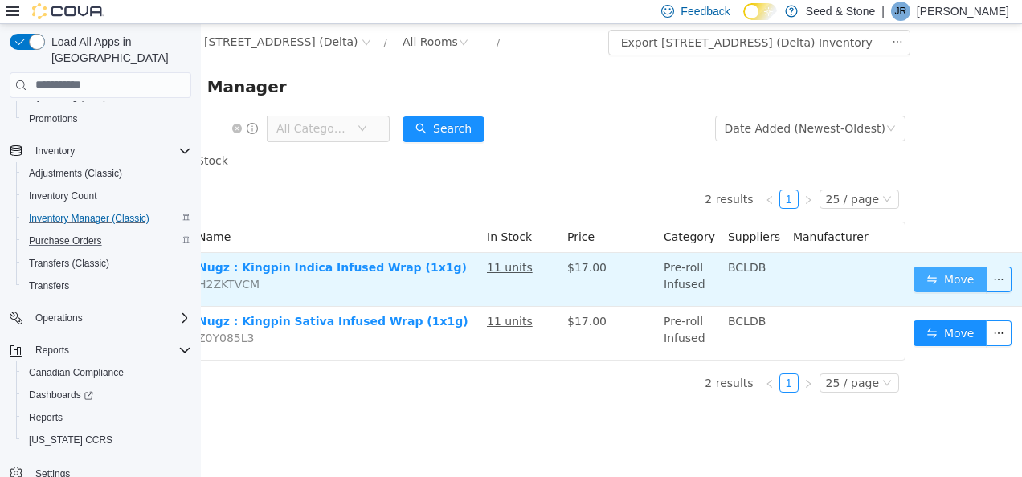
click at [930, 285] on button "Move" at bounding box center [950, 279] width 74 height 26
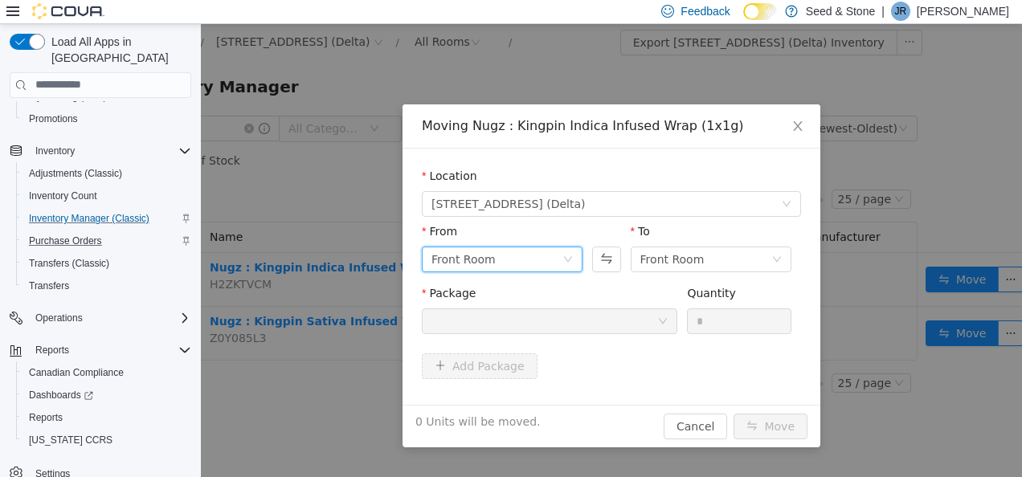
click at [511, 267] on div "Front Room" at bounding box center [496, 259] width 131 height 24
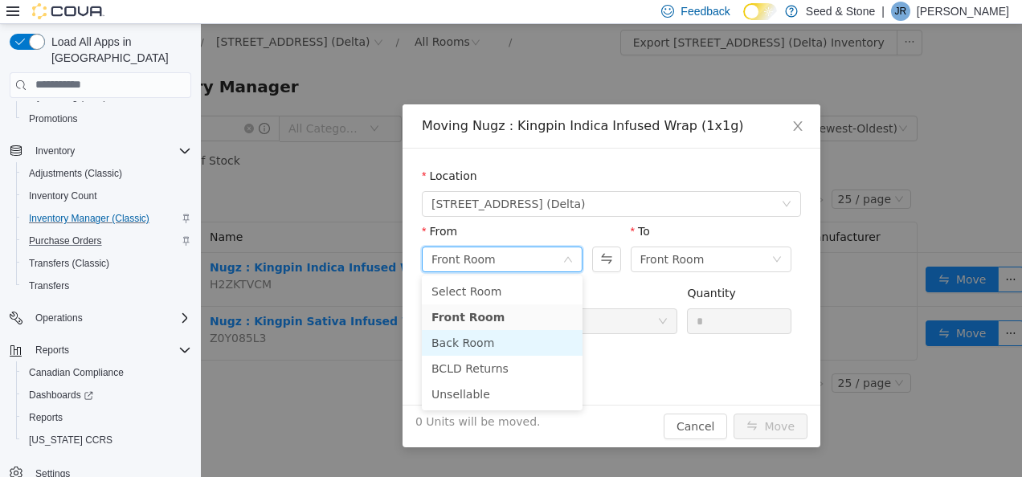
click at [480, 345] on li "Back Room" at bounding box center [502, 342] width 161 height 26
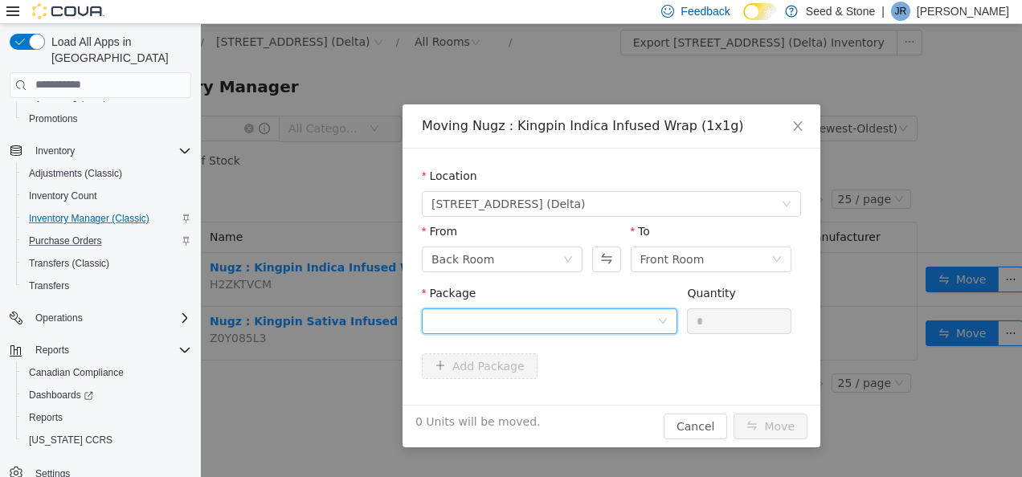
click at [537, 326] on div at bounding box center [544, 320] width 226 height 24
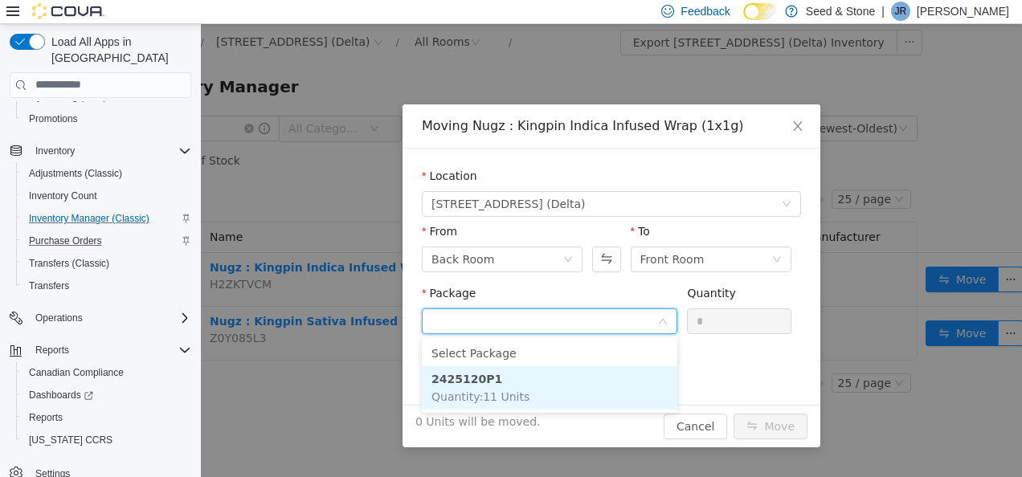
click at [492, 387] on li "2425120P1 Quantity : 11 Units" at bounding box center [549, 386] width 255 height 43
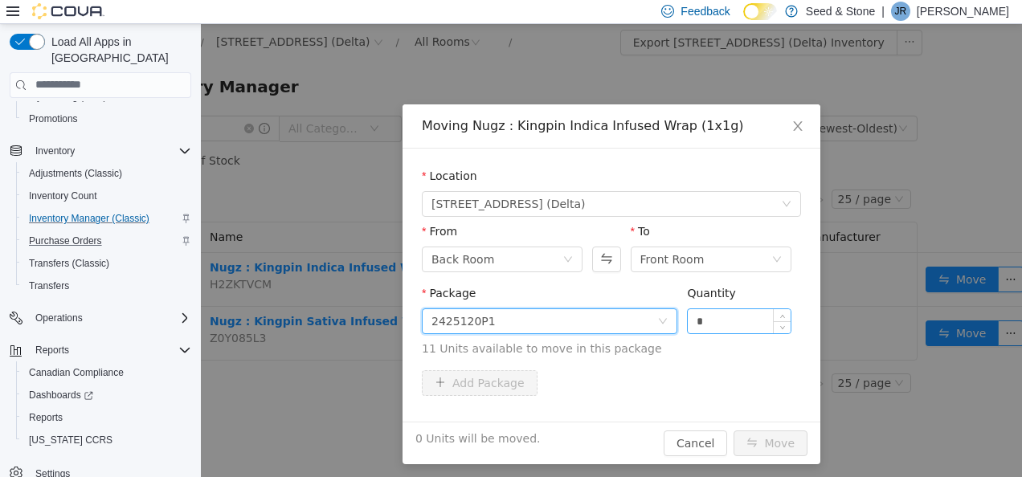
click at [747, 325] on input "*" at bounding box center [739, 320] width 103 height 24
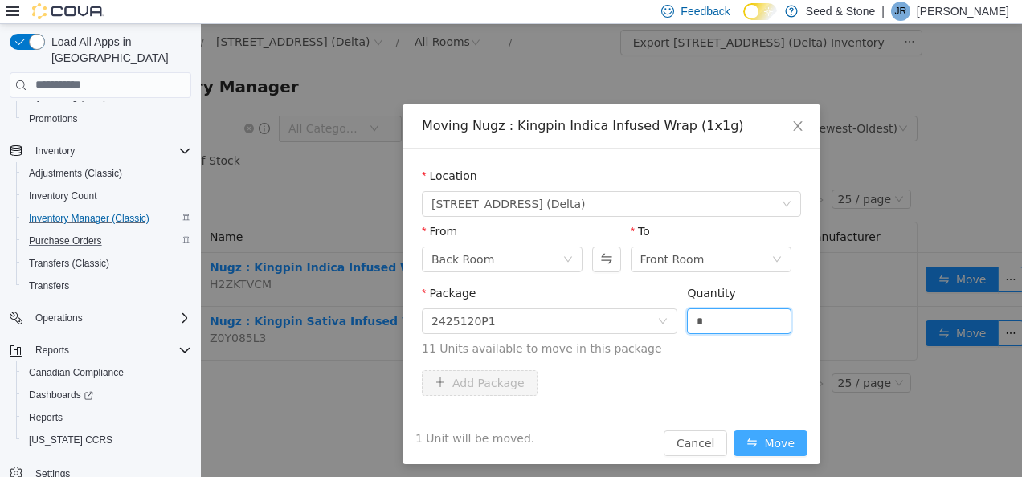
type input "*"
click at [762, 444] on button "Move" at bounding box center [770, 443] width 74 height 26
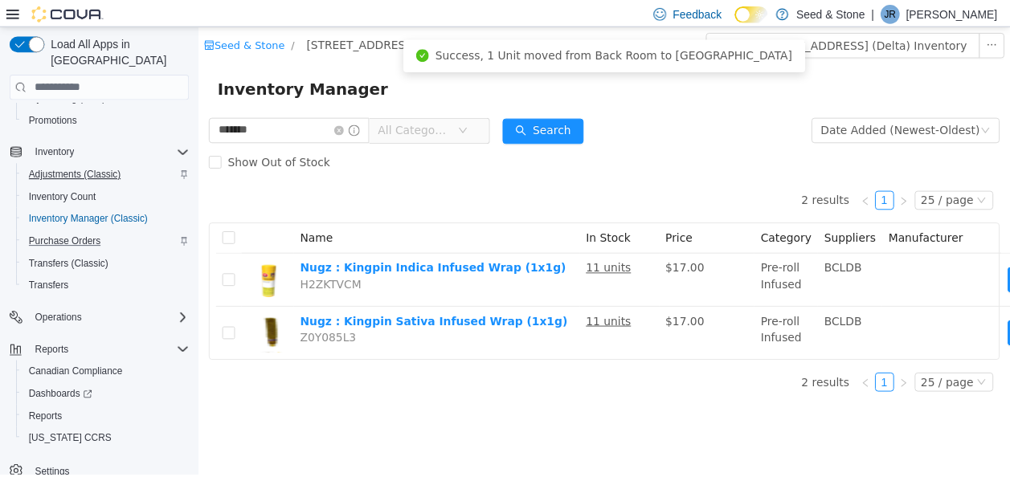
scroll to position [0, 0]
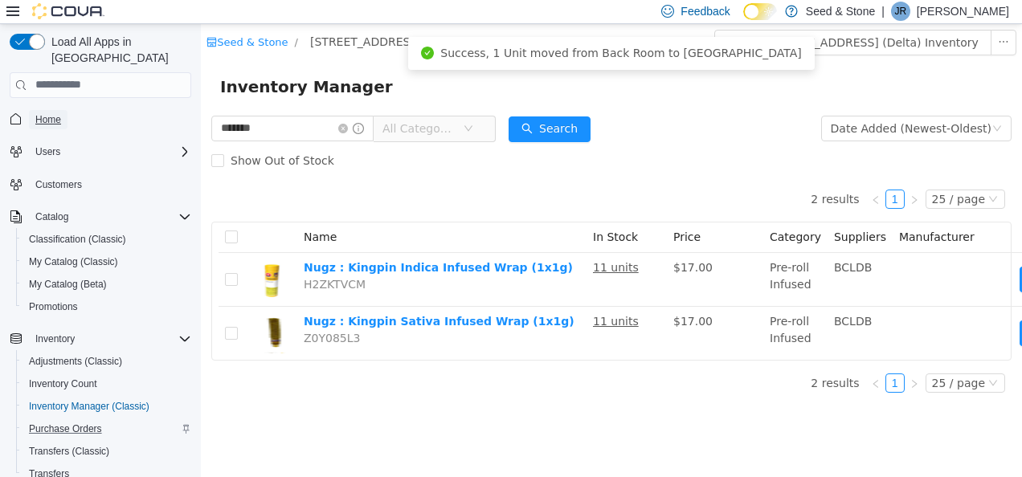
click at [55, 113] on span "Home" at bounding box center [48, 119] width 26 height 13
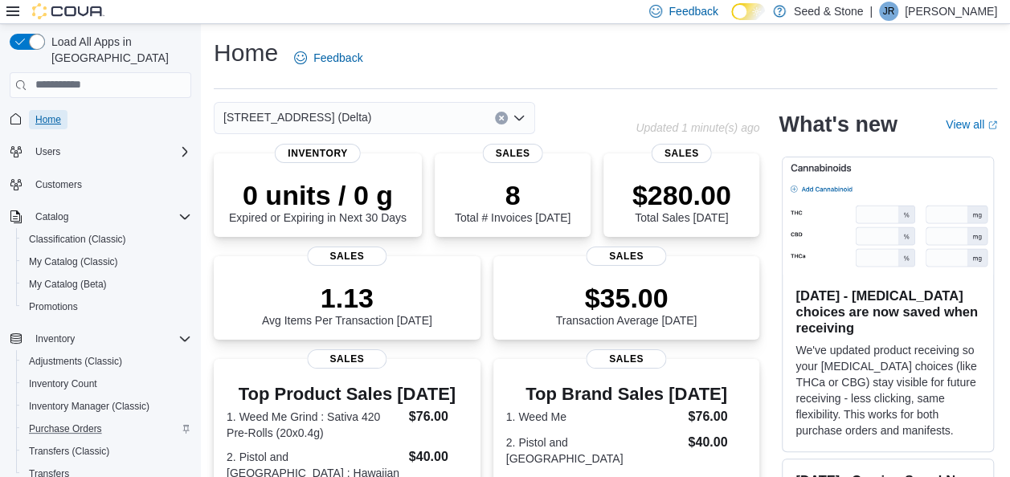
click at [54, 113] on span "Home" at bounding box center [48, 119] width 26 height 13
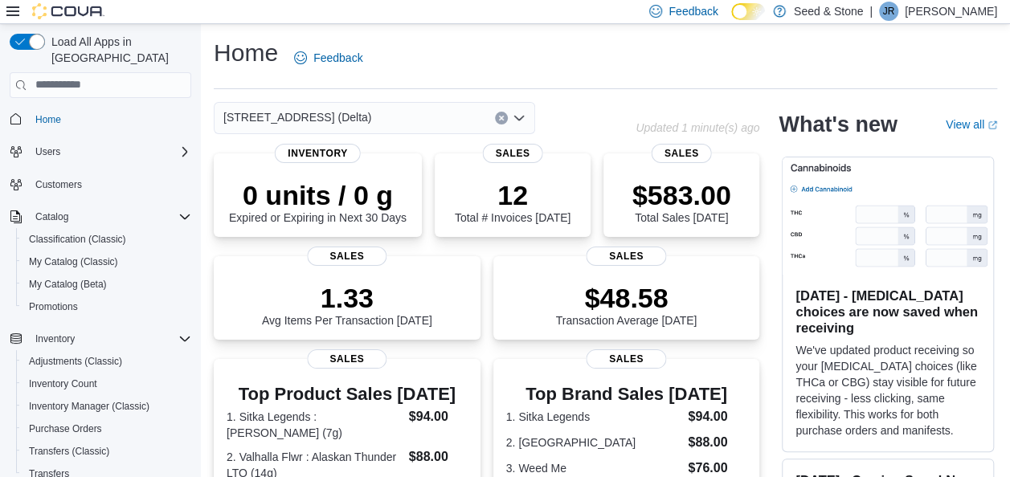
click at [379, 121] on div "[STREET_ADDRESS] (Delta)" at bounding box center [374, 118] width 321 height 32
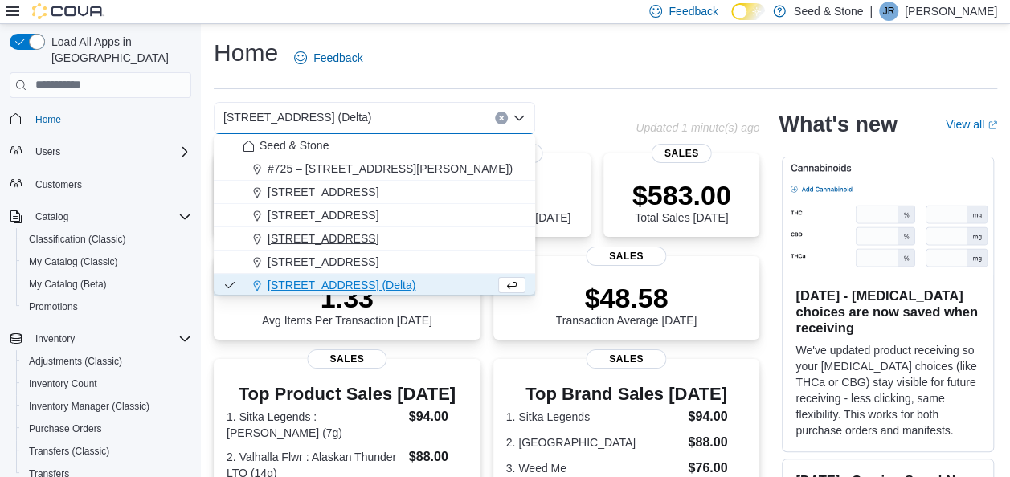
click at [355, 242] on span "512 Young Drive (Coquitlam)" at bounding box center [322, 239] width 111 height 16
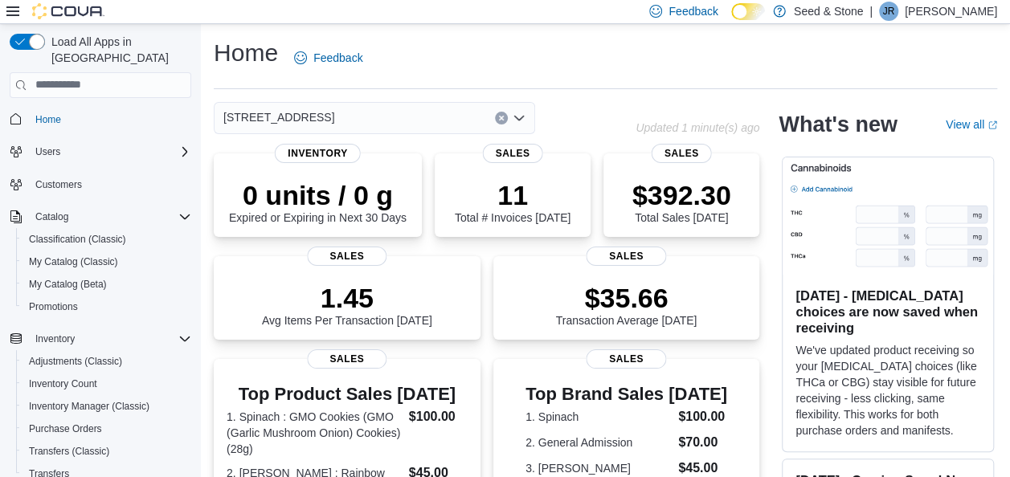
click at [392, 104] on div "512 Young Drive (Coquitlam)" at bounding box center [374, 118] width 321 height 32
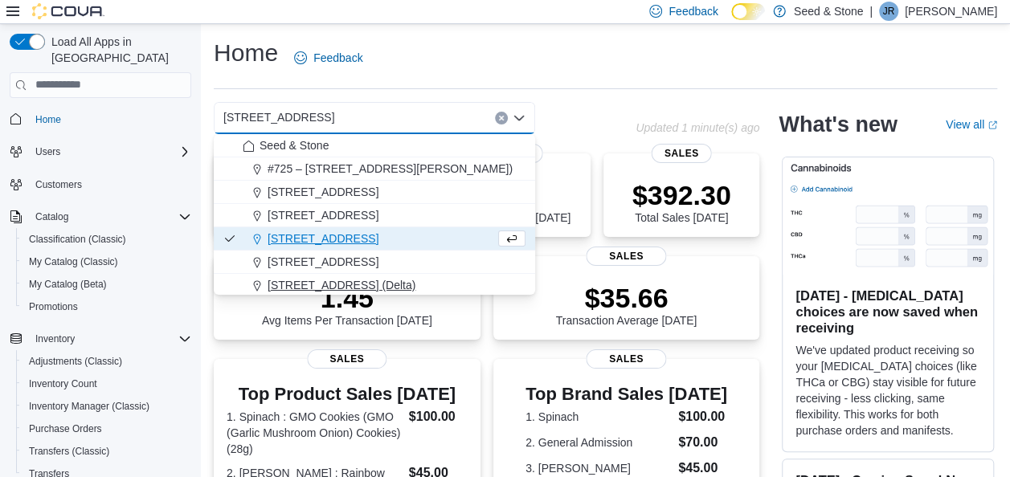
click at [350, 280] on span "[STREET_ADDRESS] (Delta)" at bounding box center [341, 285] width 148 height 16
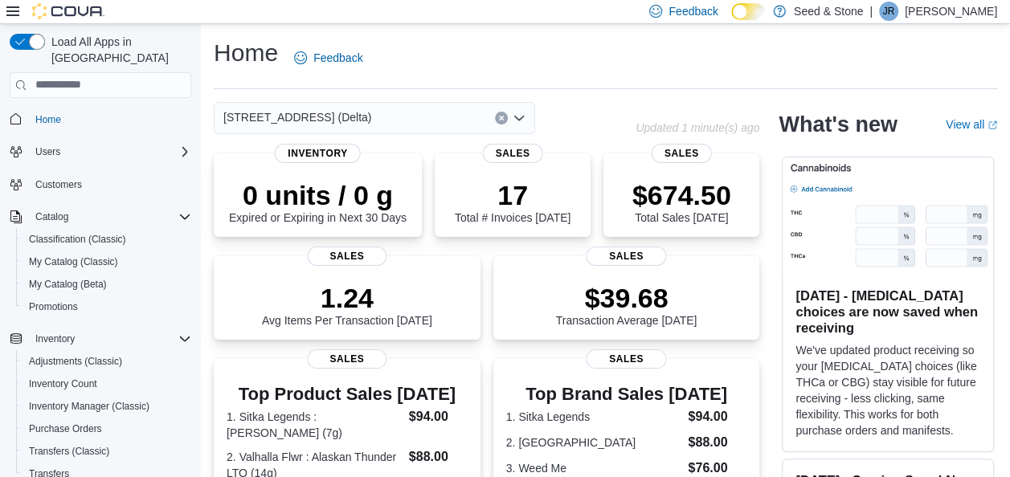
click at [338, 112] on div "[STREET_ADDRESS] (Delta)" at bounding box center [374, 118] width 321 height 32
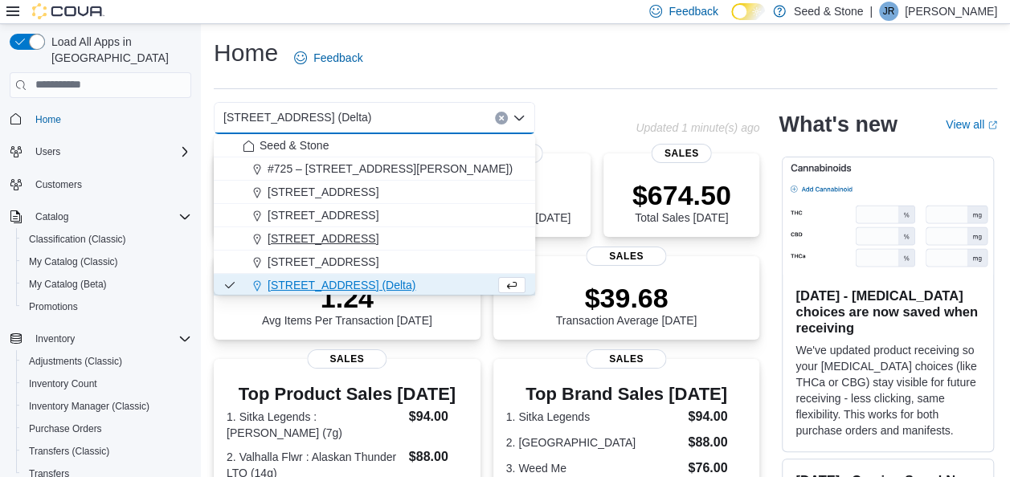
click at [374, 230] on button "512 Young Drive (Coquitlam)" at bounding box center [374, 238] width 321 height 23
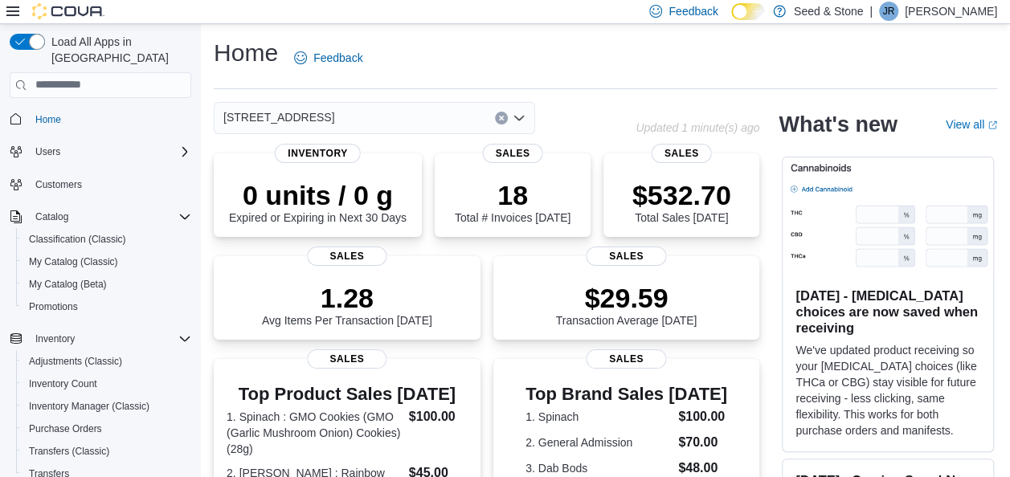
click at [426, 124] on div "512 Young Drive (Coquitlam)" at bounding box center [374, 118] width 321 height 32
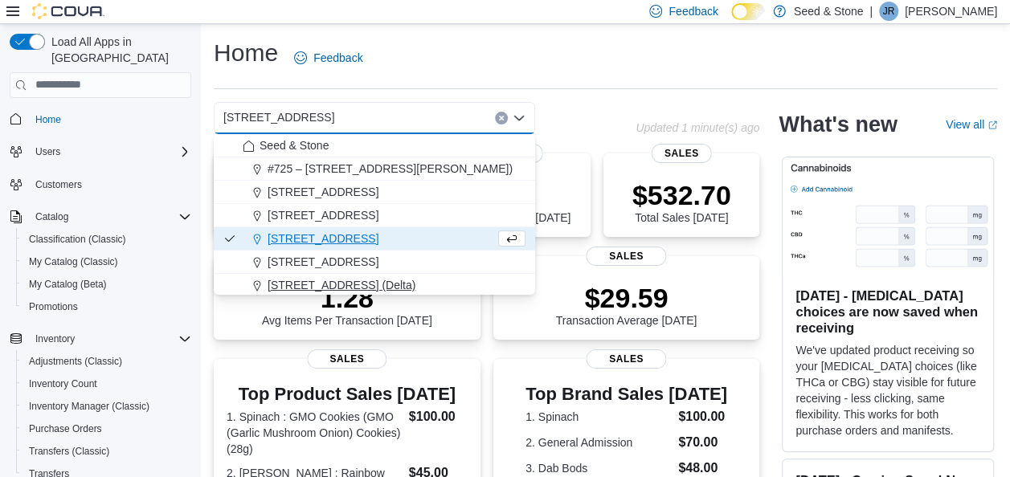
click at [373, 285] on span "[STREET_ADDRESS] (Delta)" at bounding box center [341, 285] width 148 height 16
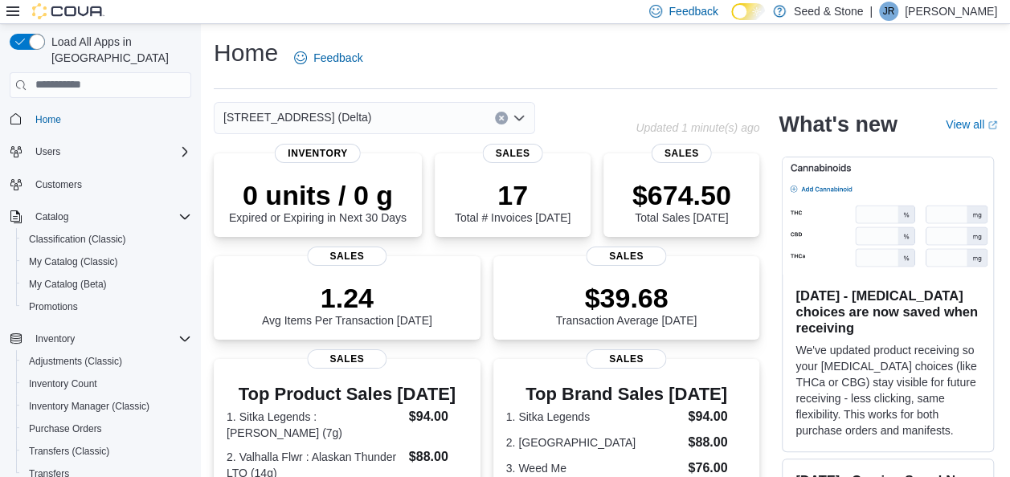
click at [588, 112] on div "[STREET_ADDRESS] (Delta)" at bounding box center [425, 118] width 422 height 32
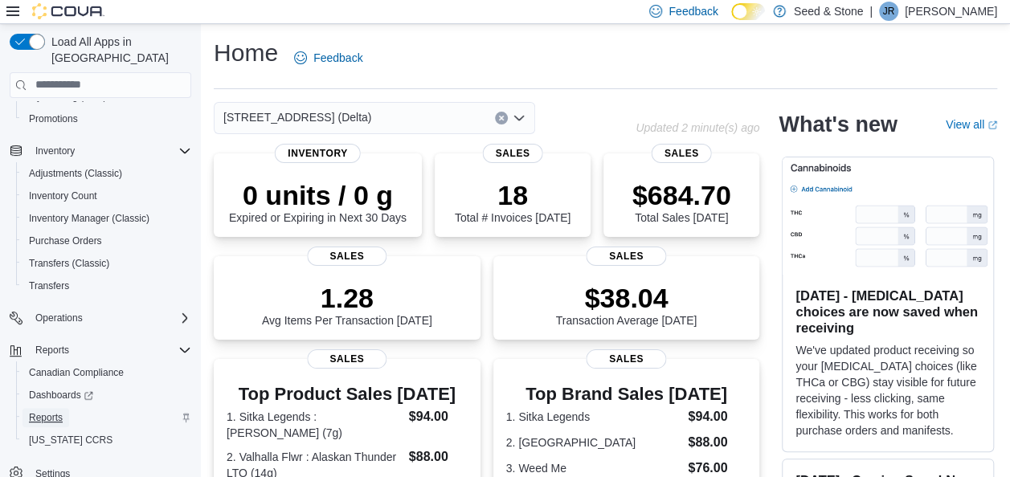
click at [51, 411] on span "Reports" at bounding box center [46, 417] width 34 height 13
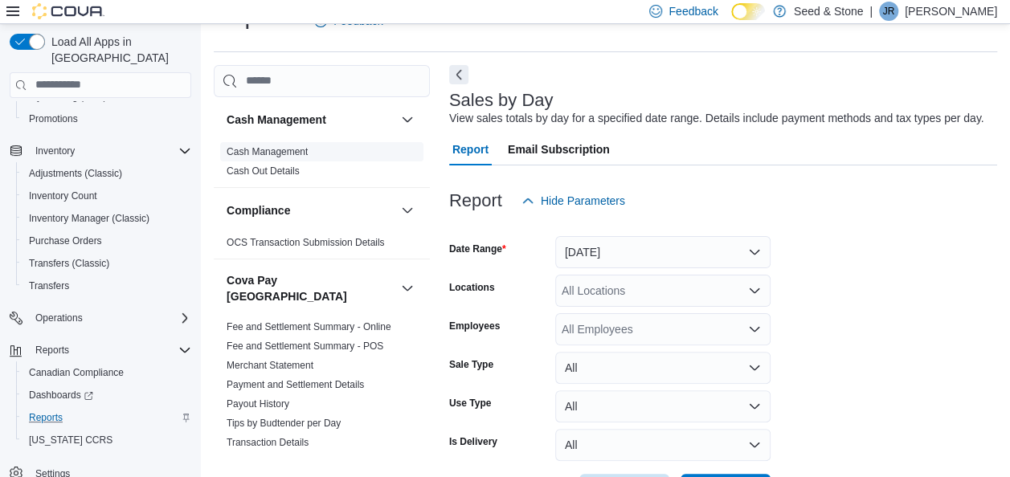
click at [286, 149] on link "Cash Management" at bounding box center [266, 151] width 81 height 11
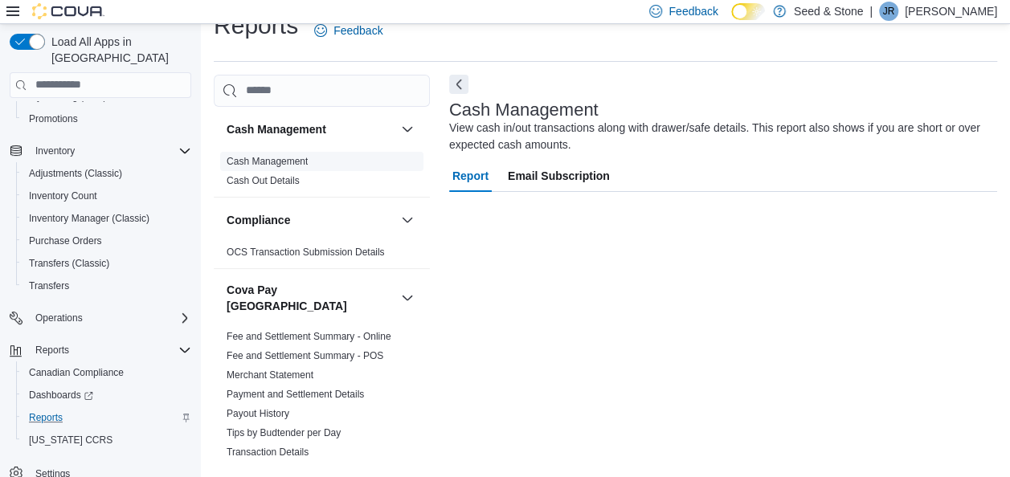
scroll to position [27, 0]
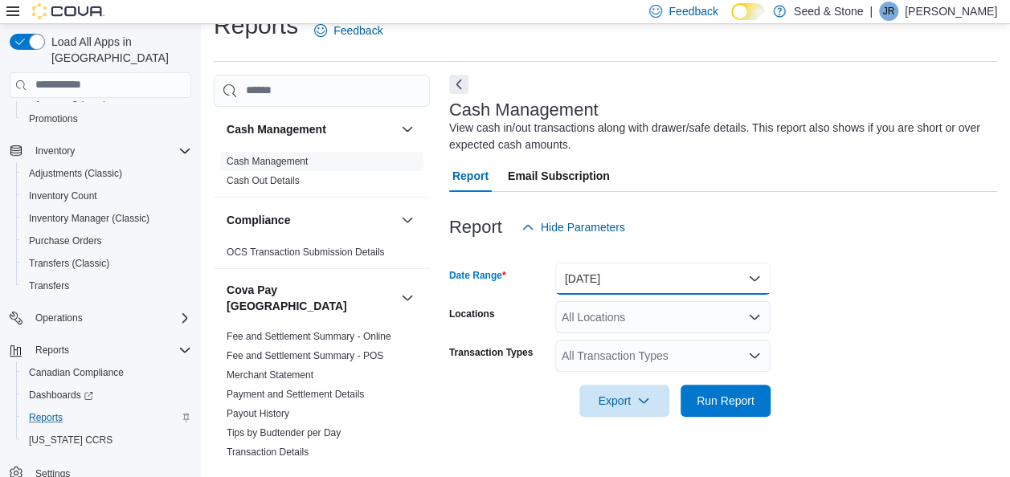
click at [627, 276] on button "Today" at bounding box center [662, 279] width 215 height 32
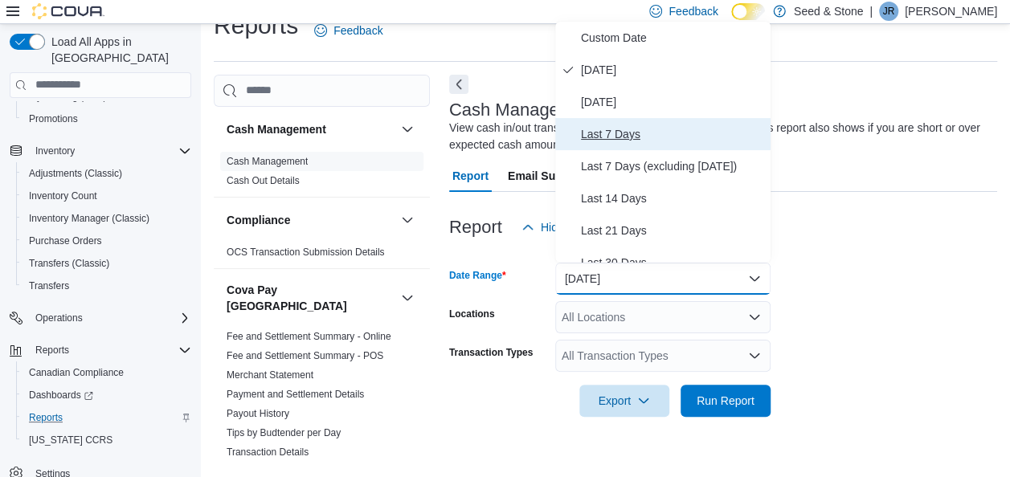
click at [628, 137] on span "Last 7 Days" at bounding box center [672, 133] width 183 height 19
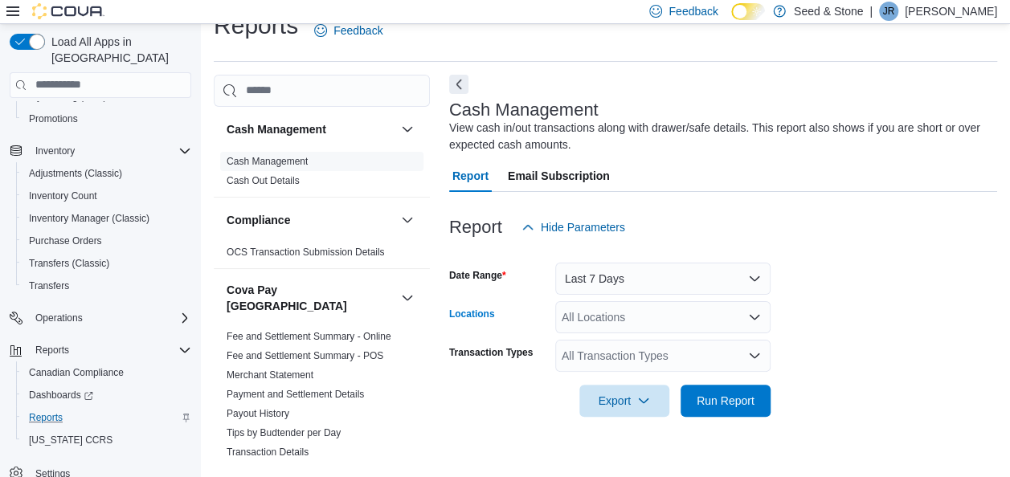
click at [637, 316] on div "All Locations" at bounding box center [662, 317] width 215 height 32
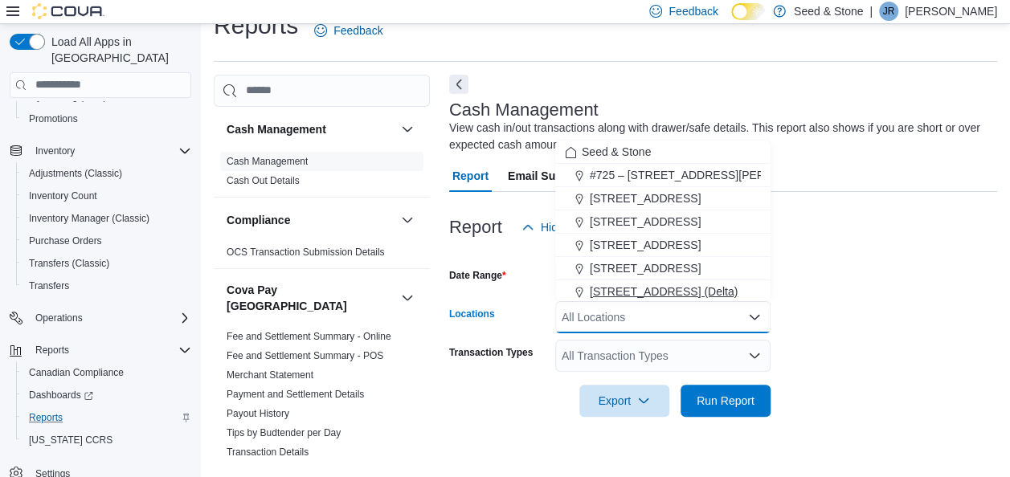
click at [657, 288] on span "[STREET_ADDRESS] (Delta)" at bounding box center [664, 292] width 148 height 16
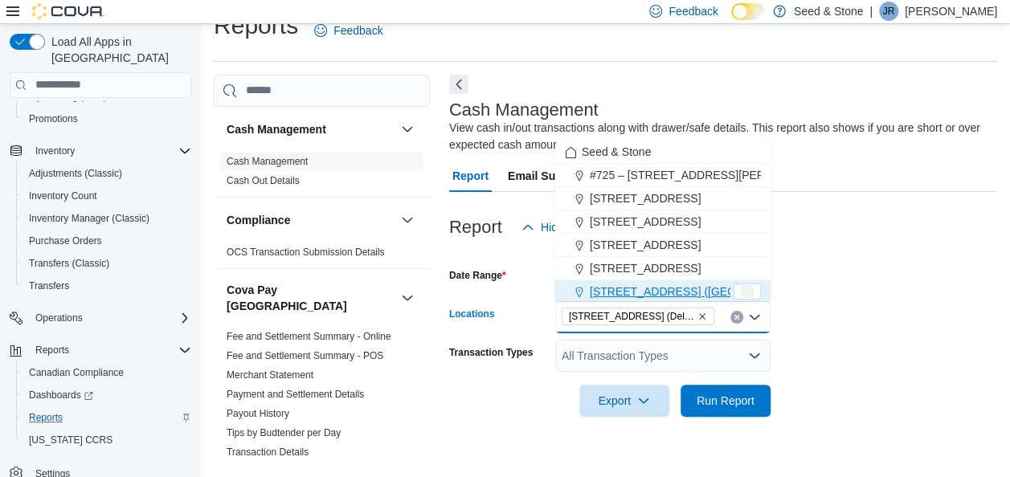
scroll to position [2, 0]
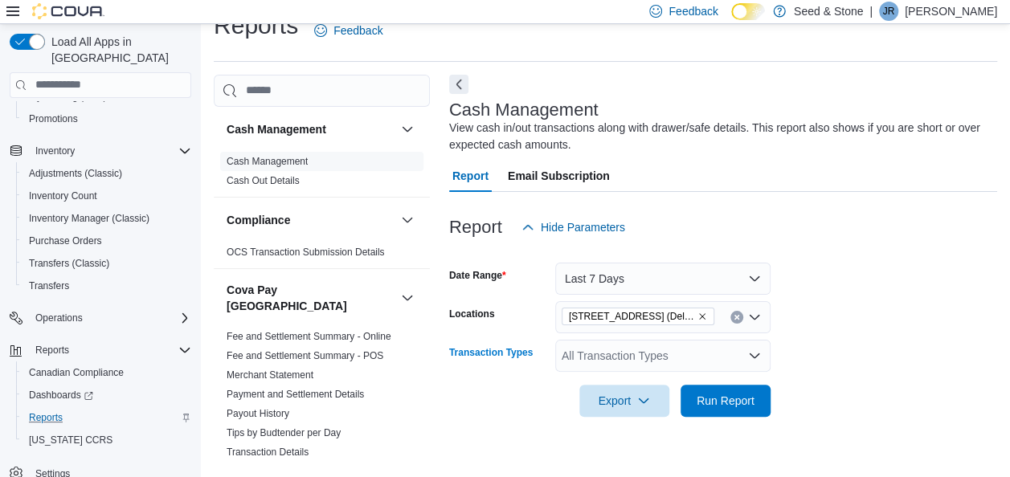
click at [627, 359] on div "All Transaction Types" at bounding box center [662, 356] width 215 height 32
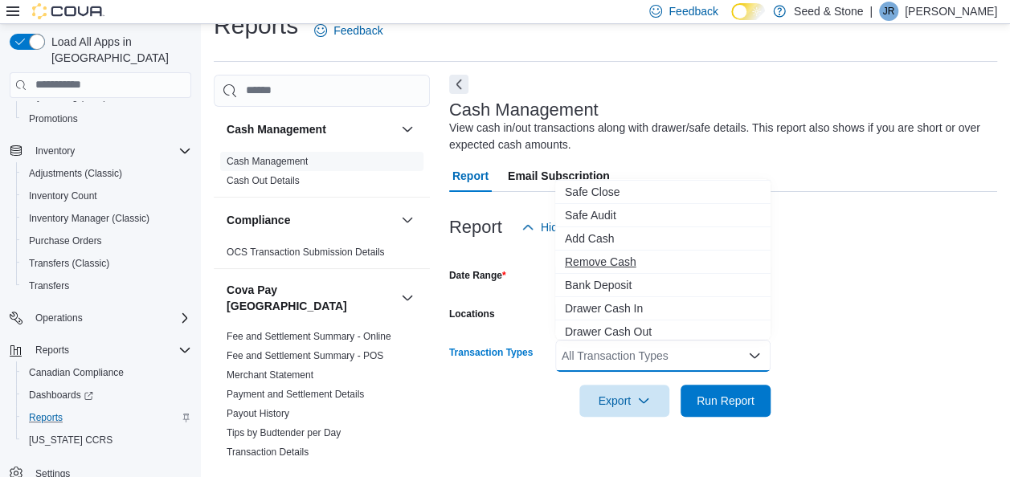
scroll to position [22, 0]
click at [620, 325] on span "Drawer Cash Out" at bounding box center [663, 331] width 196 height 16
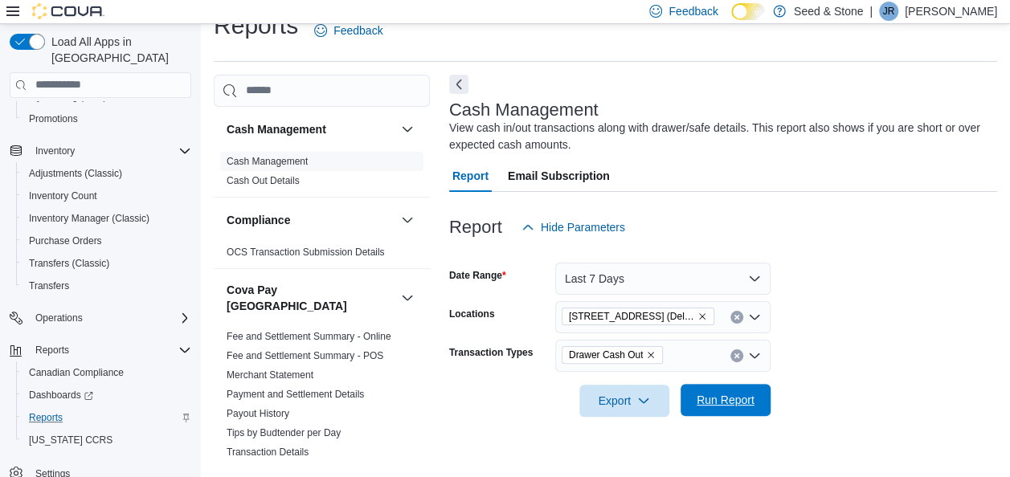
click at [704, 390] on span "Run Report" at bounding box center [725, 400] width 71 height 32
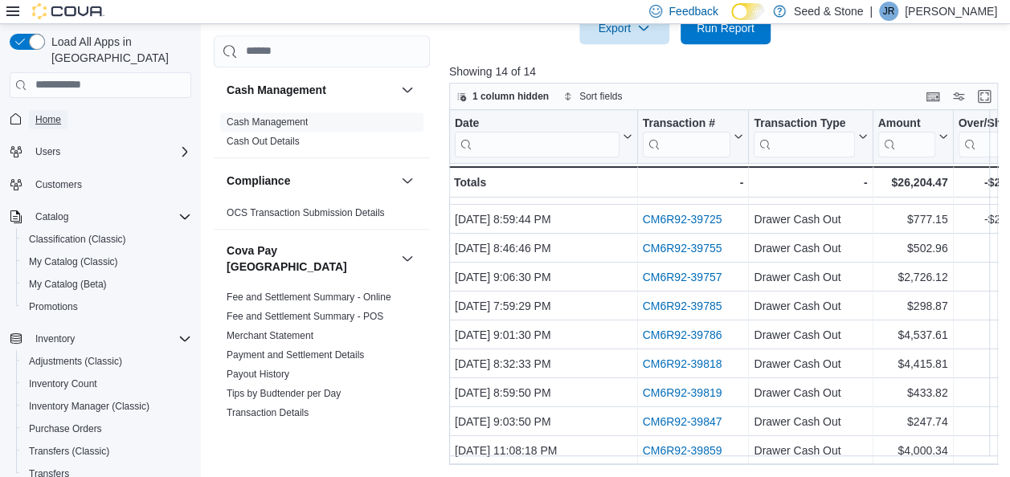
click at [37, 113] on span "Home" at bounding box center [48, 119] width 26 height 13
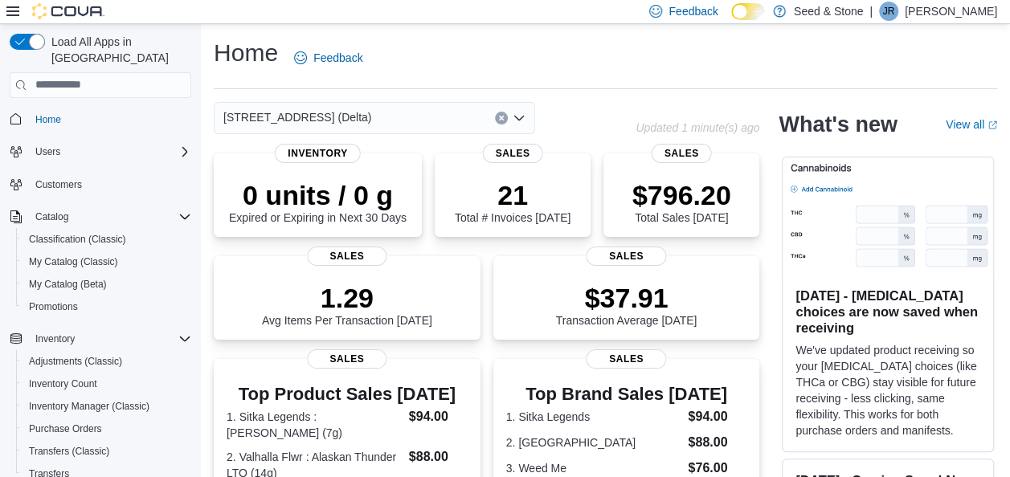
click at [410, 112] on div "[STREET_ADDRESS] (Delta)" at bounding box center [374, 118] width 321 height 32
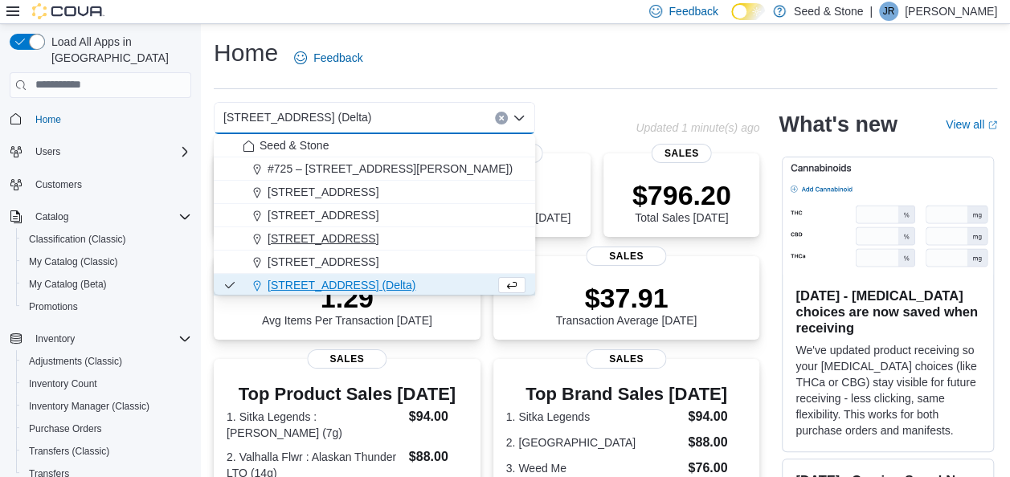
click at [376, 236] on span "512 Young Drive (Coquitlam)" at bounding box center [322, 239] width 111 height 16
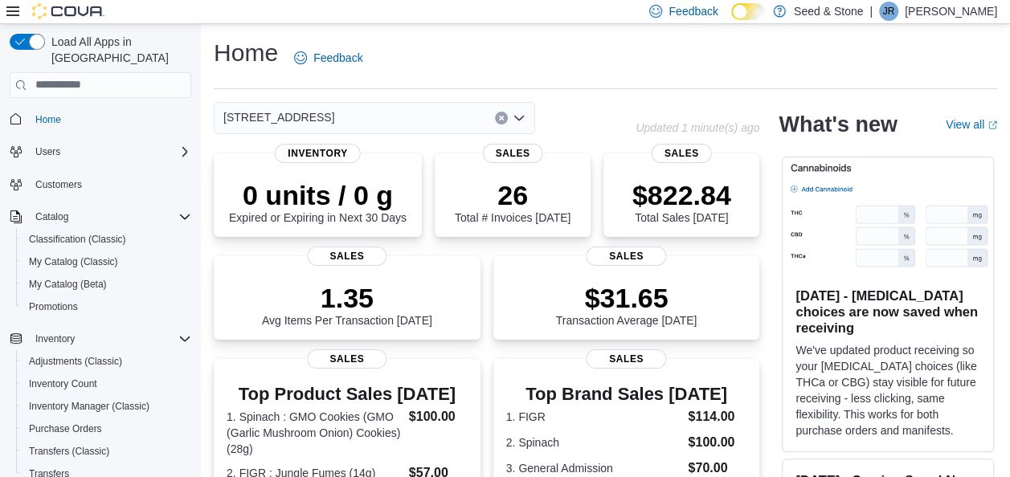
click at [384, 116] on div "512 Young Drive (Coquitlam)" at bounding box center [374, 118] width 321 height 32
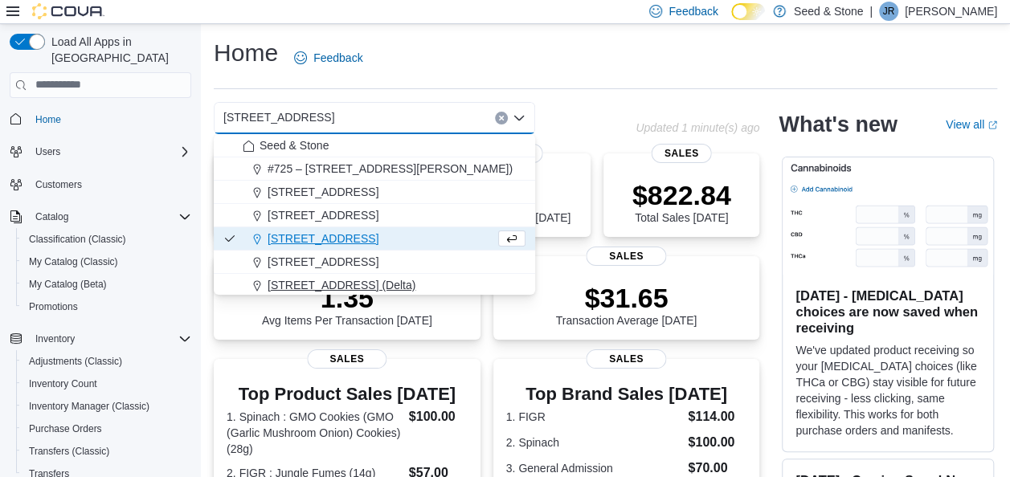
click at [355, 280] on span "[STREET_ADDRESS] (Delta)" at bounding box center [341, 285] width 148 height 16
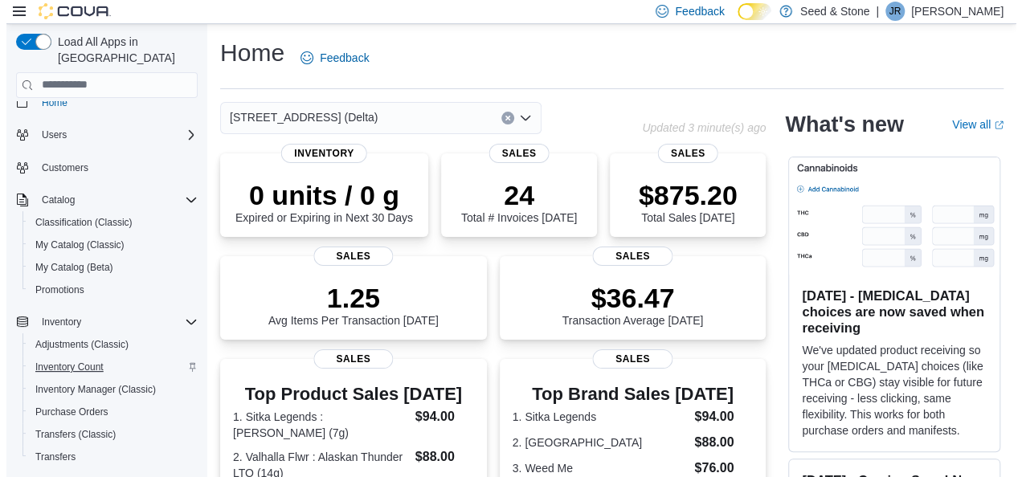
scroll to position [18, 0]
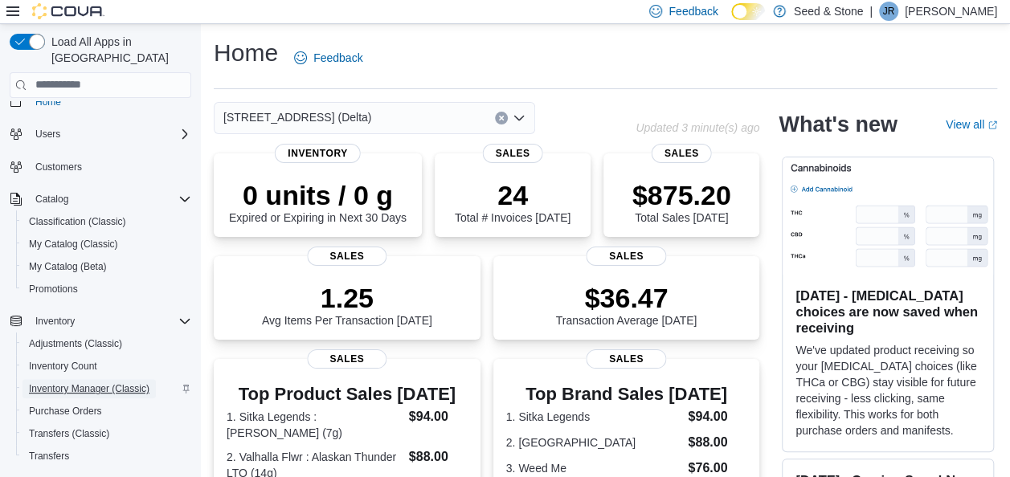
click at [77, 382] on span "Inventory Manager (Classic)" at bounding box center [89, 388] width 120 height 13
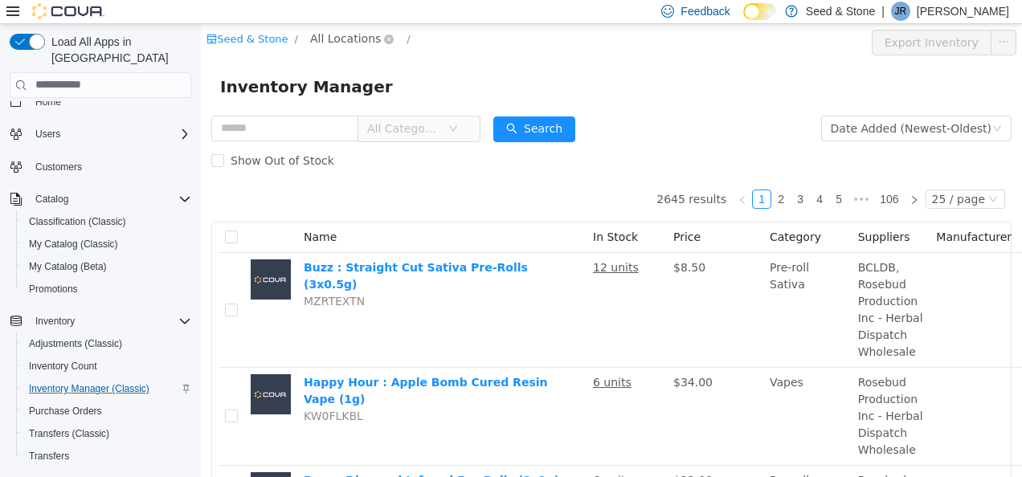
click at [345, 45] on span "All Locations" at bounding box center [345, 38] width 71 height 18
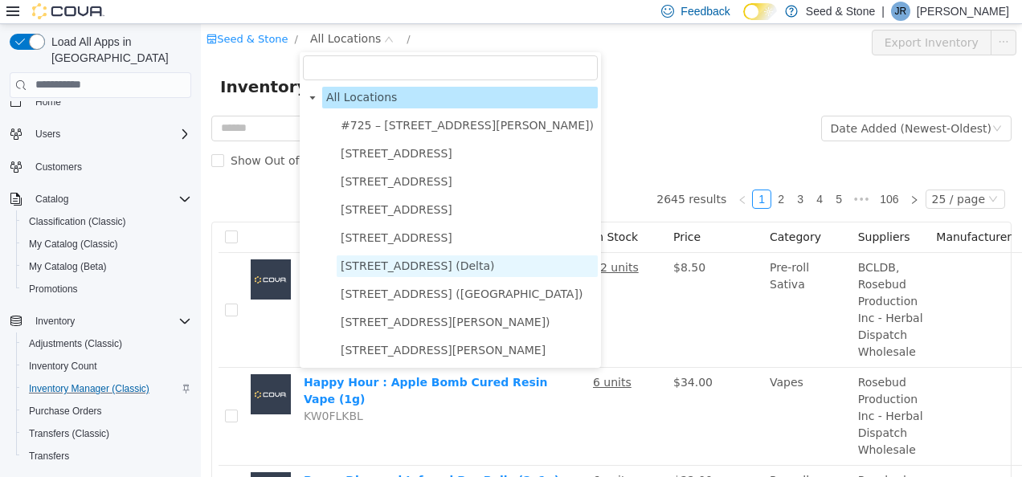
click at [443, 271] on span "[STREET_ADDRESS] (Delta)" at bounding box center [418, 265] width 154 height 13
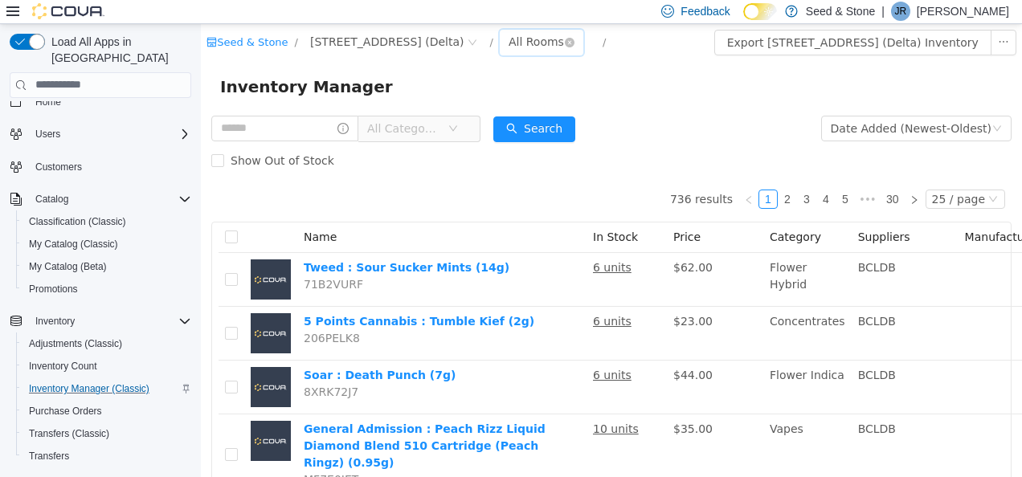
click at [508, 39] on div "All Rooms" at bounding box center [535, 41] width 55 height 24
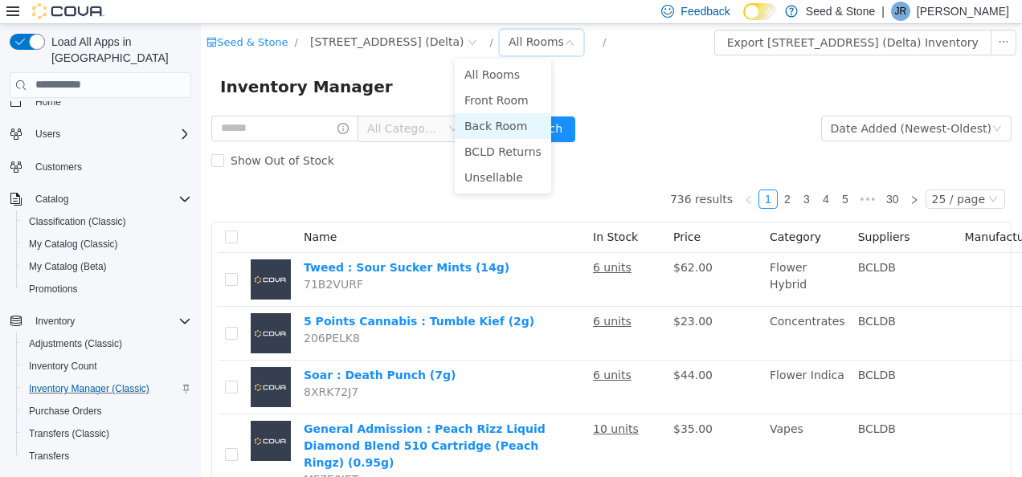
click at [506, 133] on li "Back Room" at bounding box center [503, 125] width 96 height 26
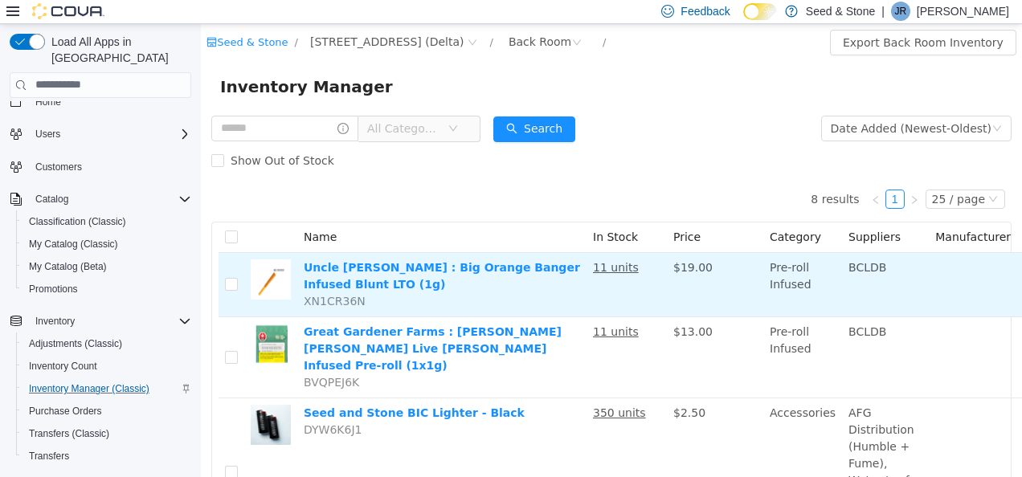
scroll to position [0, 136]
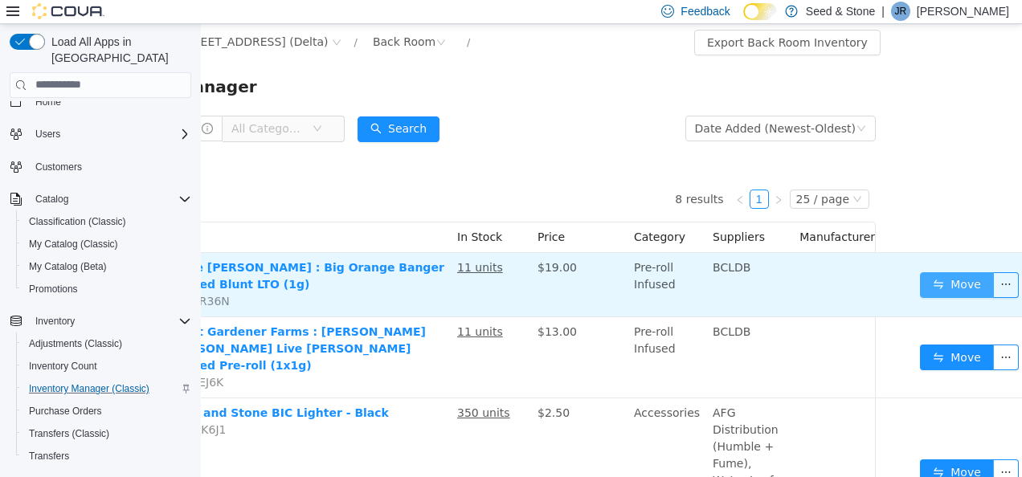
click at [933, 275] on button "Move" at bounding box center [957, 284] width 74 height 26
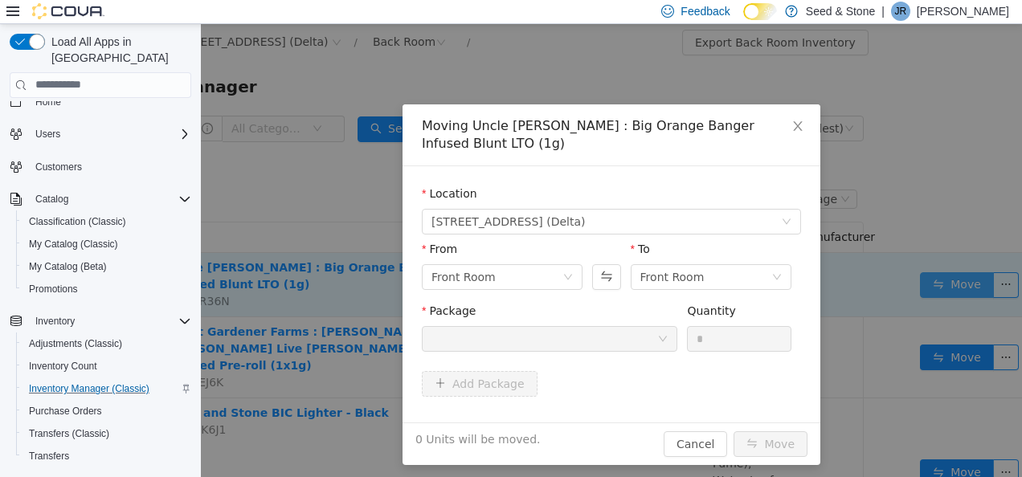
scroll to position [0, 124]
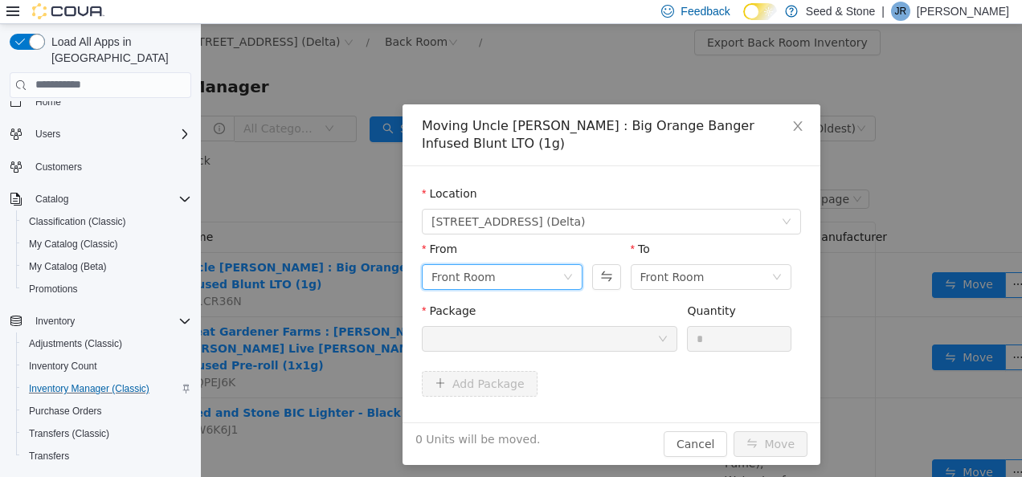
click at [511, 264] on div "Front Room" at bounding box center [496, 276] width 131 height 24
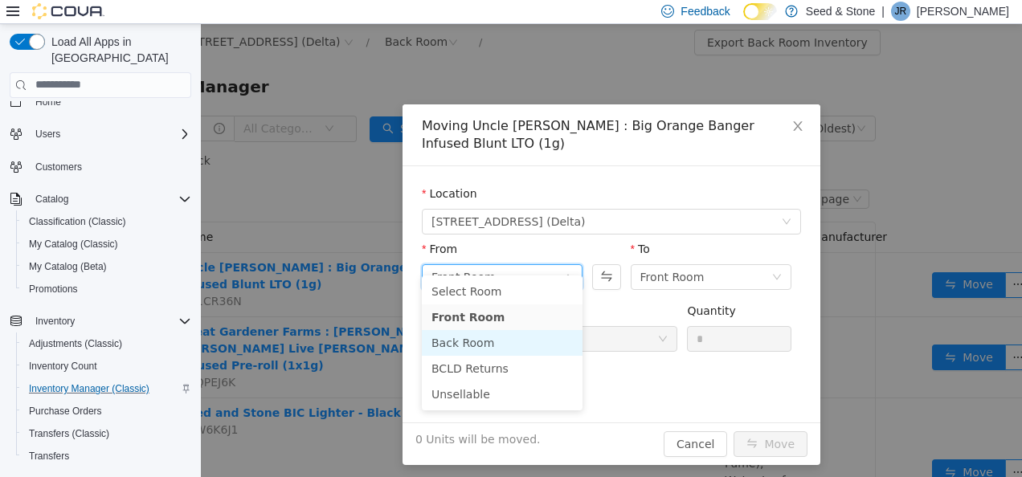
click at [475, 336] on li "Back Room" at bounding box center [502, 342] width 161 height 26
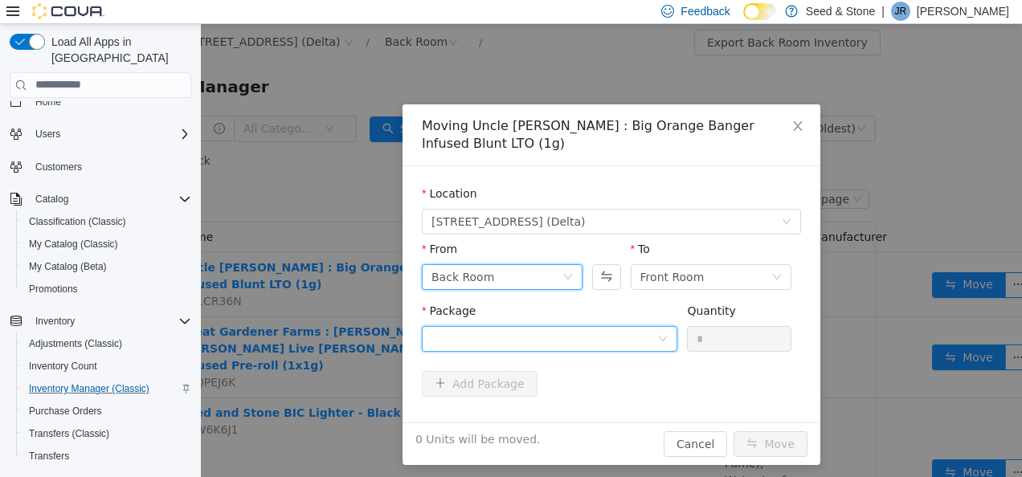
click at [540, 331] on div at bounding box center [544, 338] width 226 height 24
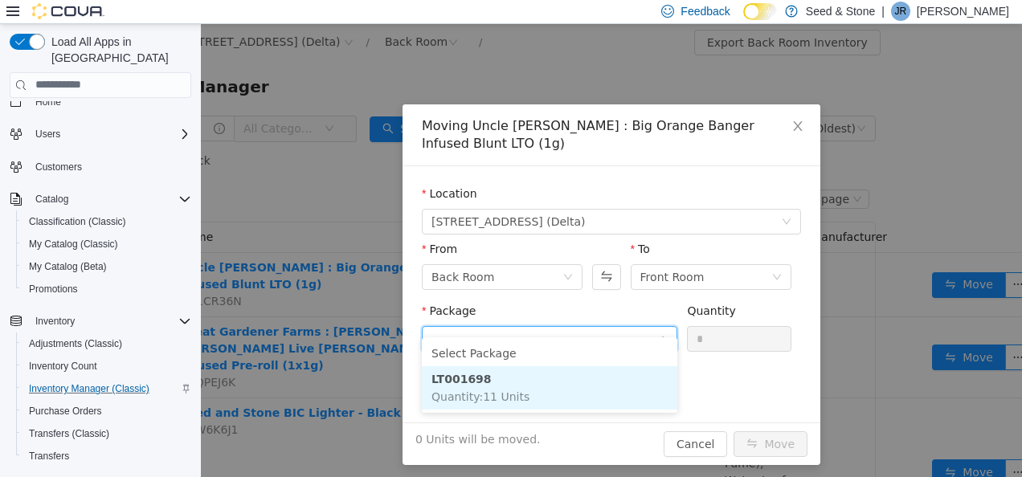
click at [537, 386] on li "LT001698 Quantity : 11 Units" at bounding box center [549, 386] width 255 height 43
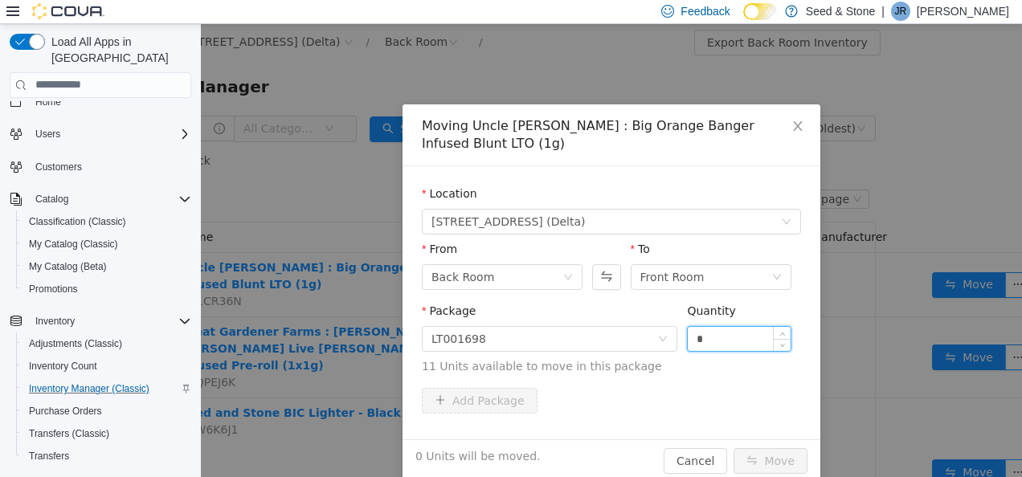
click at [721, 326] on input "*" at bounding box center [739, 338] width 103 height 24
type input "*"
click at [757, 447] on button "Move" at bounding box center [770, 460] width 74 height 26
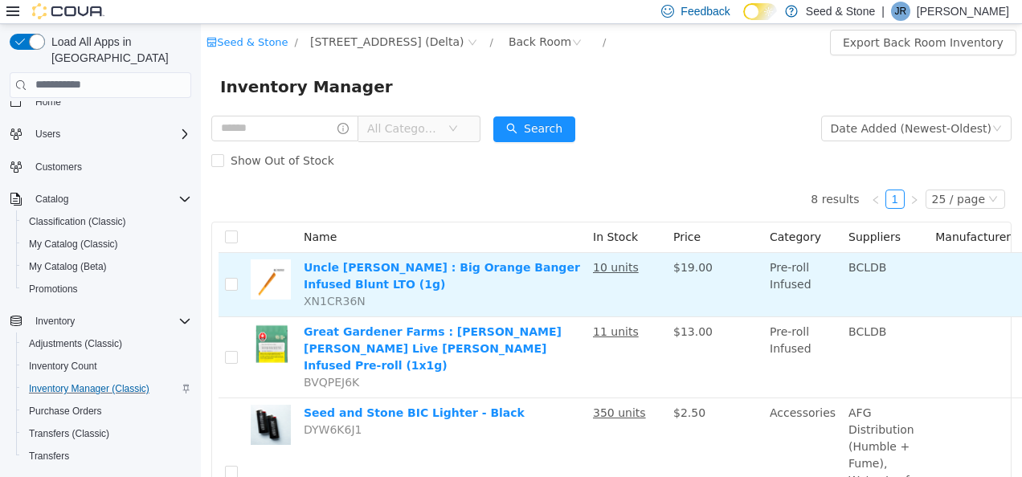
scroll to position [0, 136]
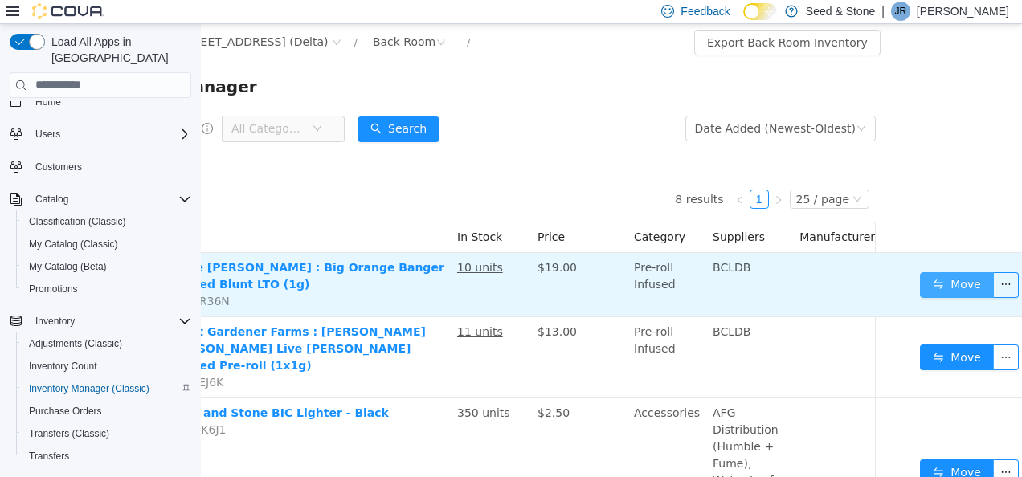
click at [934, 280] on button "Move" at bounding box center [957, 284] width 74 height 26
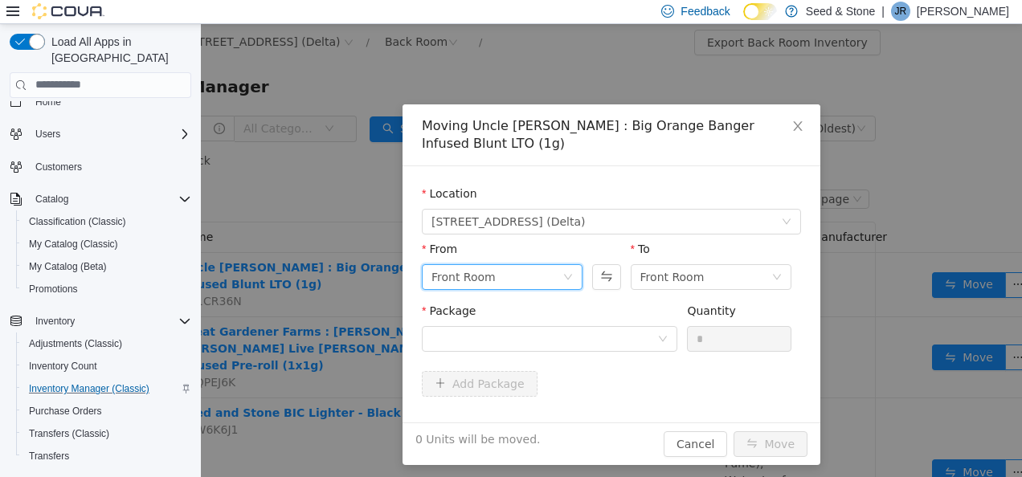
click at [507, 264] on div "Front Room" at bounding box center [496, 276] width 131 height 24
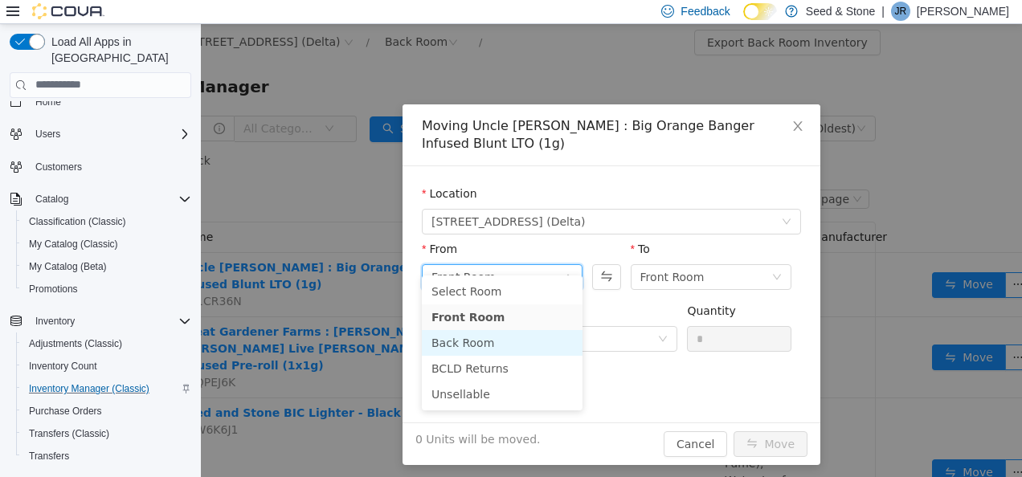
click at [472, 345] on li "Back Room" at bounding box center [502, 342] width 161 height 26
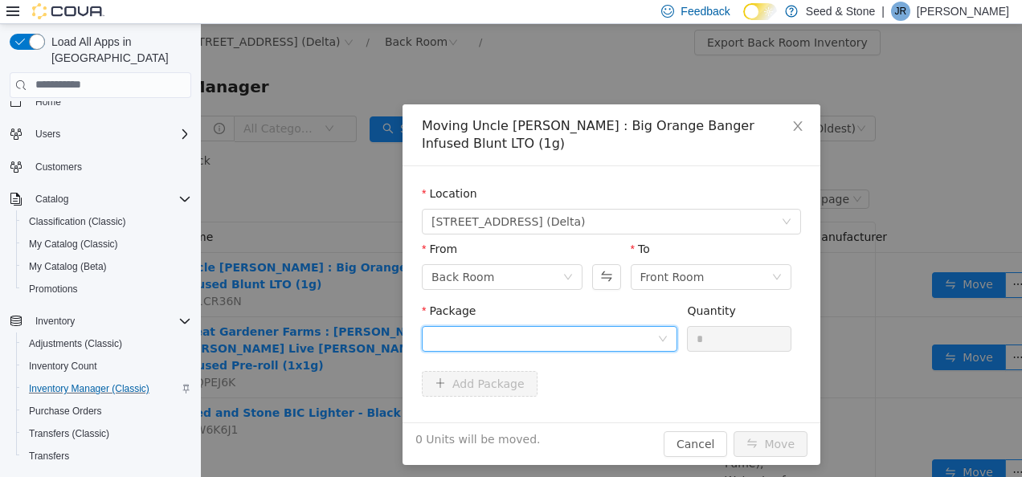
click at [564, 326] on div at bounding box center [544, 338] width 226 height 24
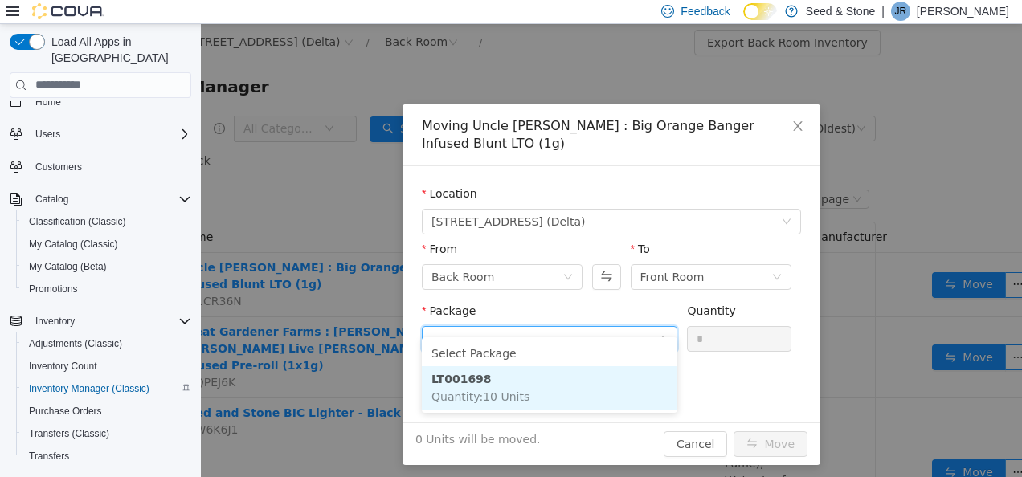
click at [535, 382] on li "LT001698 Quantity : 10 Units" at bounding box center [549, 386] width 255 height 43
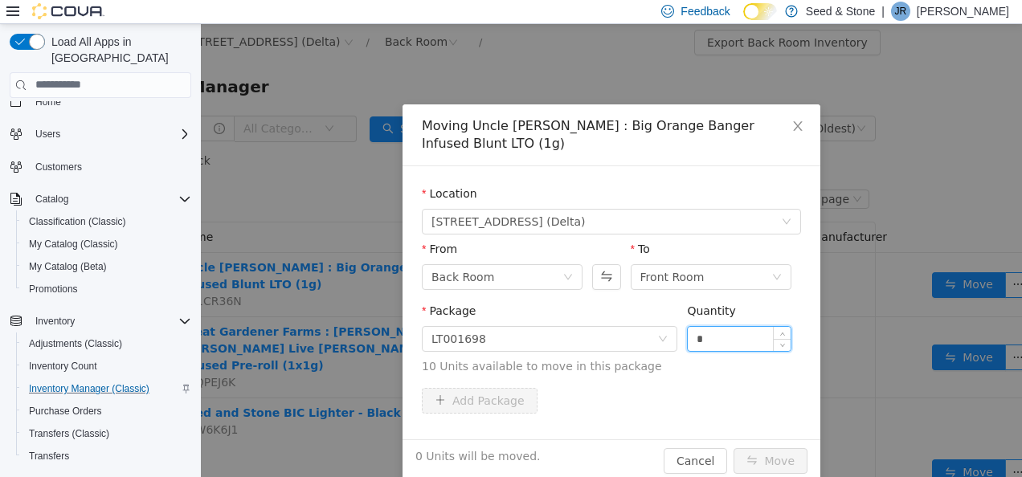
click at [721, 326] on input "*" at bounding box center [739, 338] width 103 height 24
type input "*"
click at [750, 447] on button "Move" at bounding box center [770, 460] width 74 height 26
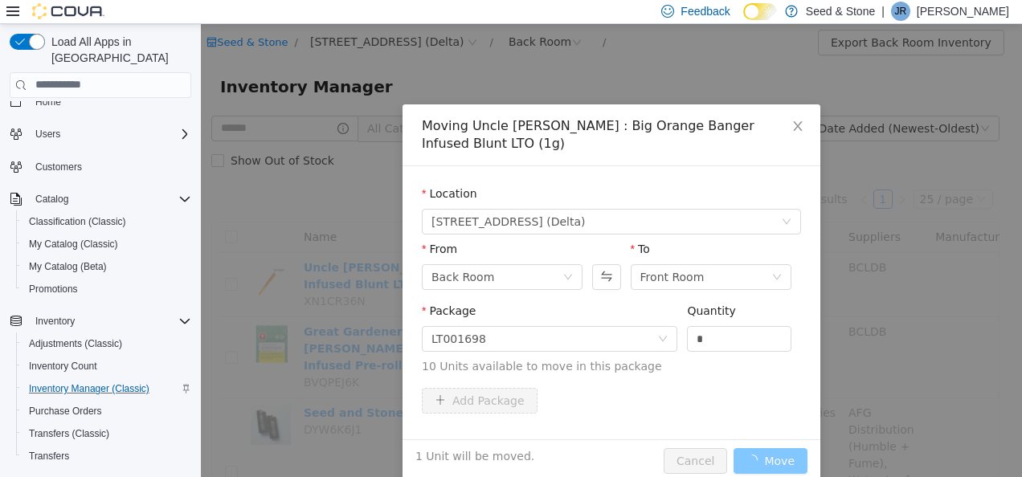
scroll to position [0, 0]
